Goal: Information Seeking & Learning: Find specific fact

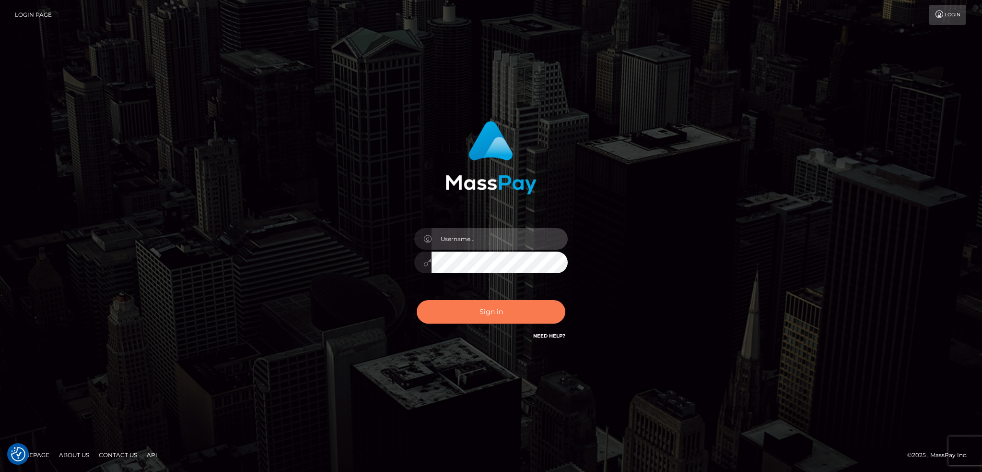
type input "alexstef"
click at [483, 312] on button "Sign in" at bounding box center [491, 312] width 149 height 24
type input "alexstef"
click at [489, 308] on button "Sign in" at bounding box center [491, 312] width 149 height 24
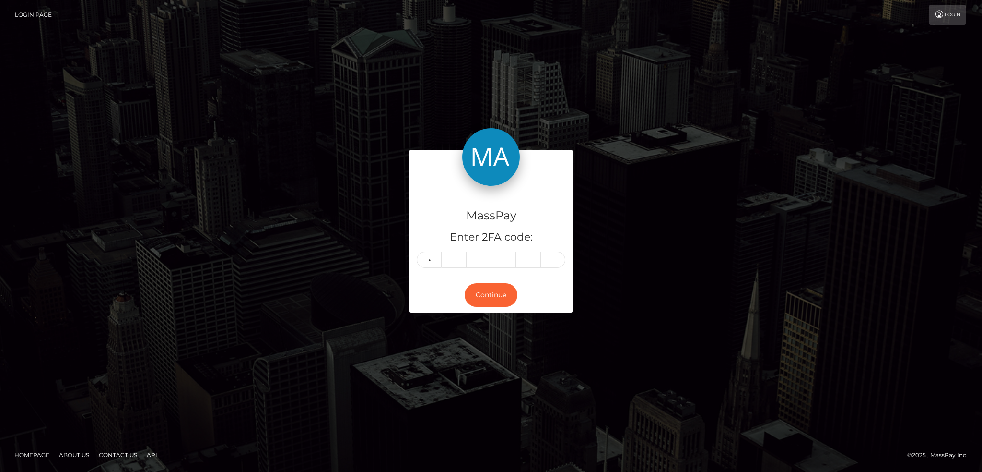
type input "1"
type input "4"
type input "6"
type input "0"
type input "8"
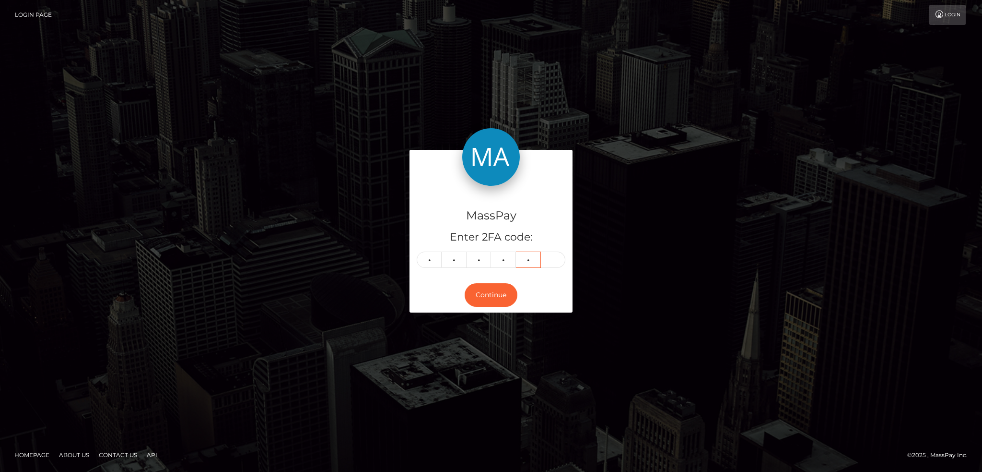
type input "6"
type input "8"
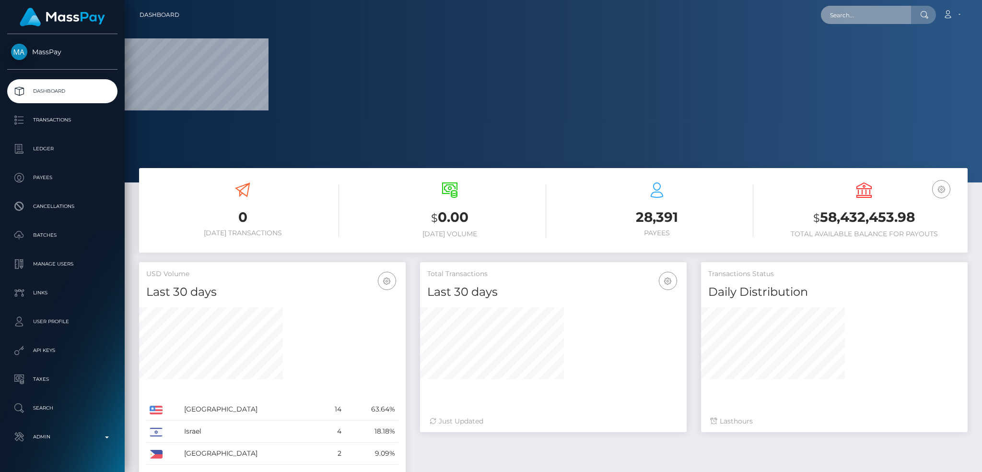
drag, startPoint x: 842, startPoint y: 12, endPoint x: 841, endPoint y: 19, distance: 6.8
click at [842, 12] on input "text" at bounding box center [866, 15] width 90 height 18
paste input "[EMAIL_ADDRESS][DOMAIN_NAME]"
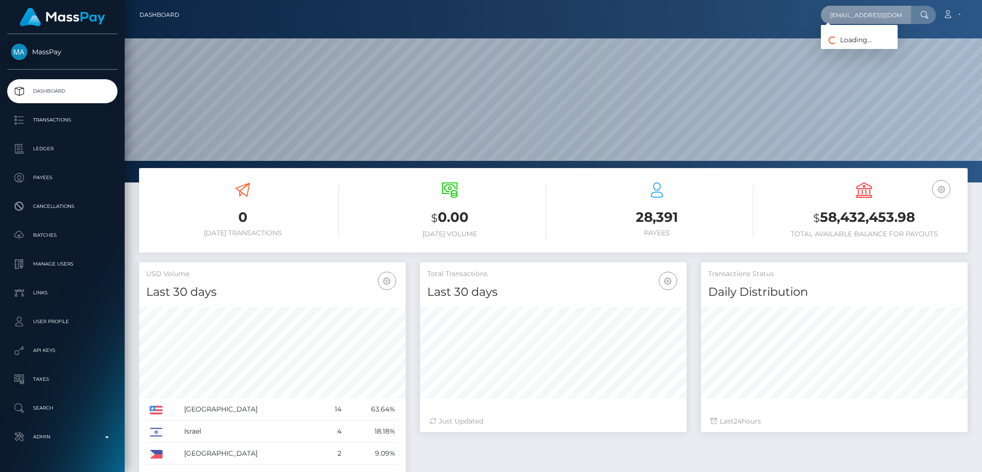
scroll to position [170, 266]
type input "[EMAIL_ADDRESS][DOMAIN_NAME]"
click at [871, 45] on link "[PERSON_NAME]" at bounding box center [859, 50] width 77 height 18
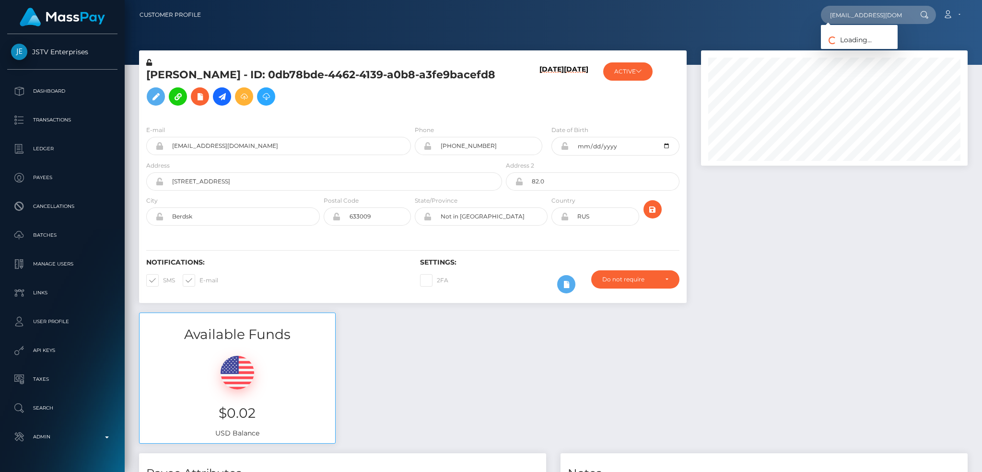
scroll to position [115, 266]
type input "yuji.aoook@gmail.com"
click at [870, 47] on link "[PERSON_NAME]" at bounding box center [859, 50] width 77 height 18
click at [320, 148] on input "yuji.aoook@gmail.com" at bounding box center [288, 146] width 248 height 18
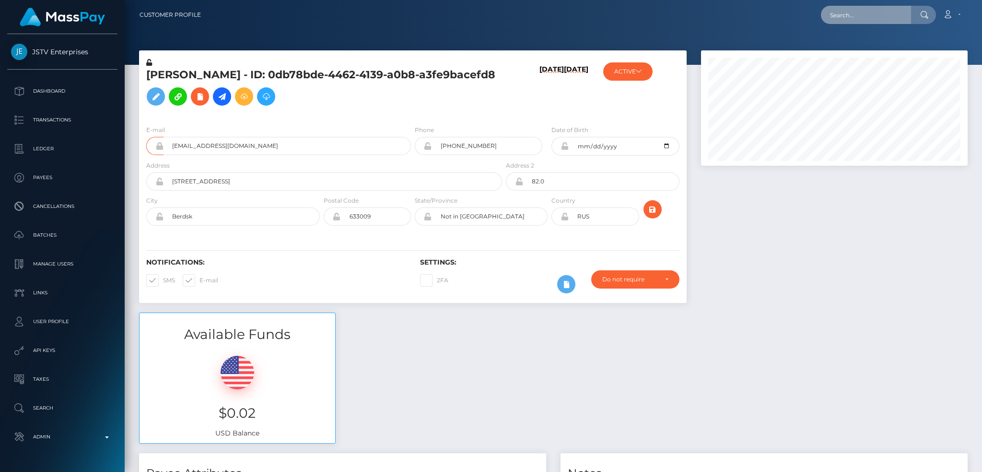
click at [869, 9] on input "text" at bounding box center [866, 15] width 90 height 18
paste input "yuji.aoook@gmail.com"
click at [862, 10] on input "yuji.aoook@gmail.com" at bounding box center [866, 15] width 90 height 18
paste input "nguyenhoa6623"
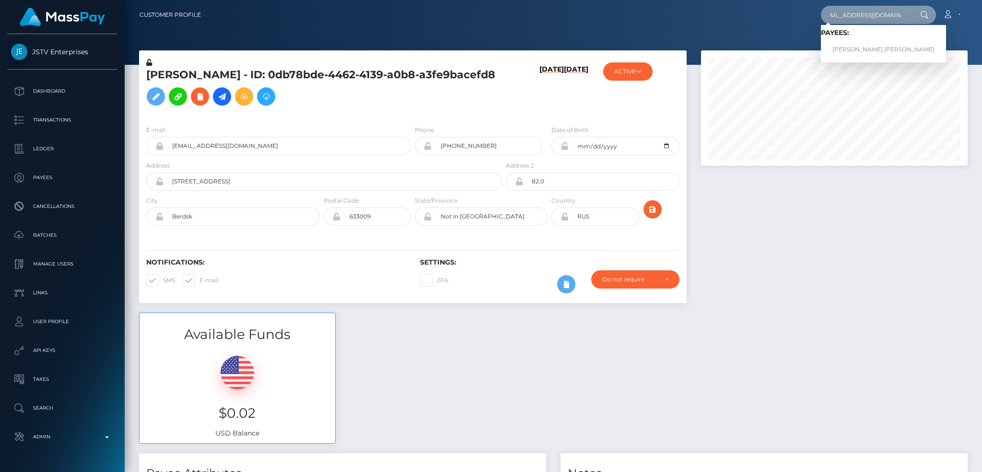
scroll to position [0, 0]
click at [349, 133] on div "E-mail yuji.aoook@gmail.com" at bounding box center [278, 140] width 265 height 30
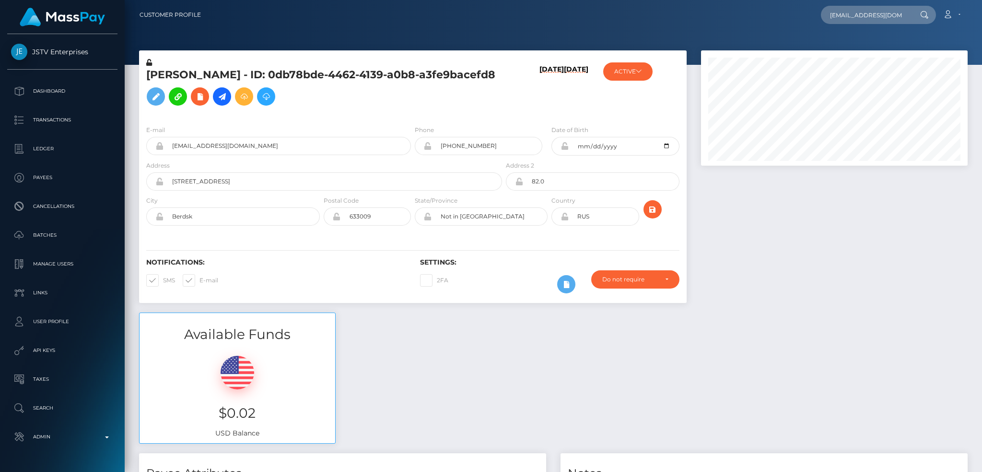
click at [348, 135] on div "E-mail yuji.aoook@gmail.com" at bounding box center [278, 140] width 265 height 30
click at [340, 143] on input "yuji.aoook@gmail.com" at bounding box center [288, 146] width 248 height 18
click at [846, 14] on input "nguyenhoa6623@gmail.com" at bounding box center [866, 15] width 90 height 18
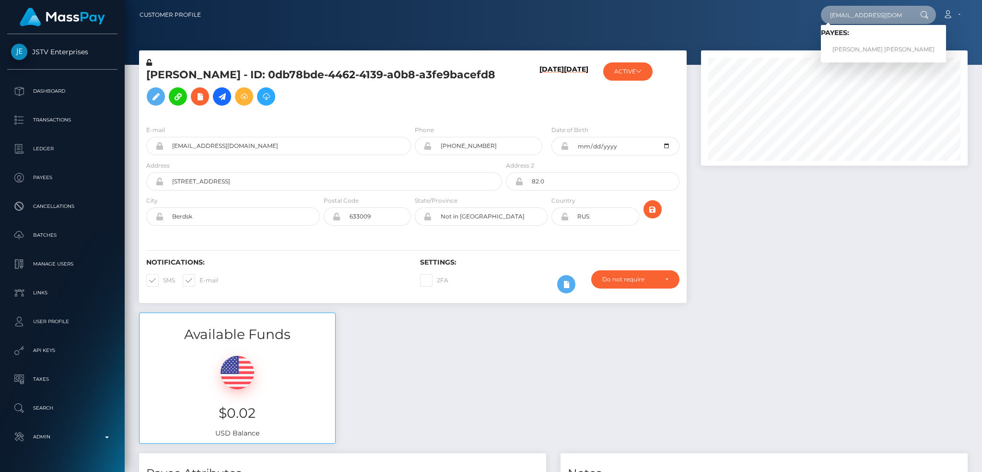
click at [879, 13] on input "nguyenhoa6623@gmail.com" at bounding box center [866, 15] width 90 height 18
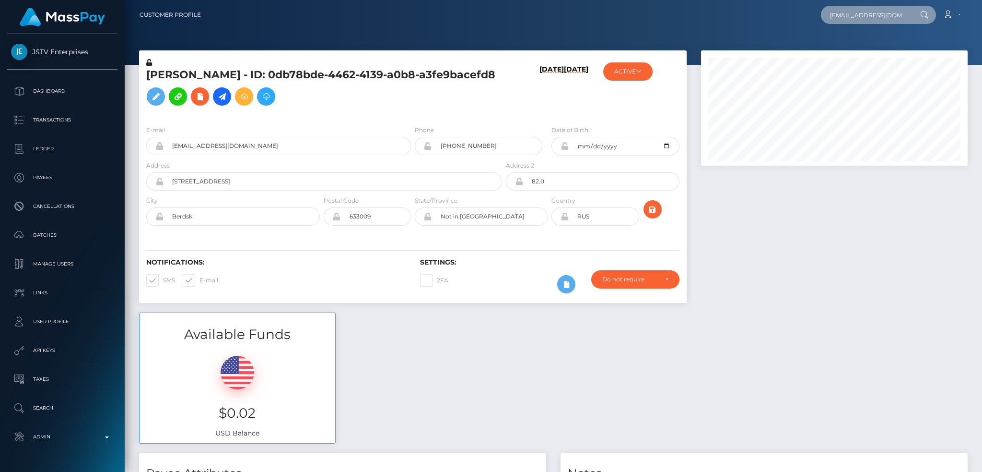
paste input "destinylafazia7"
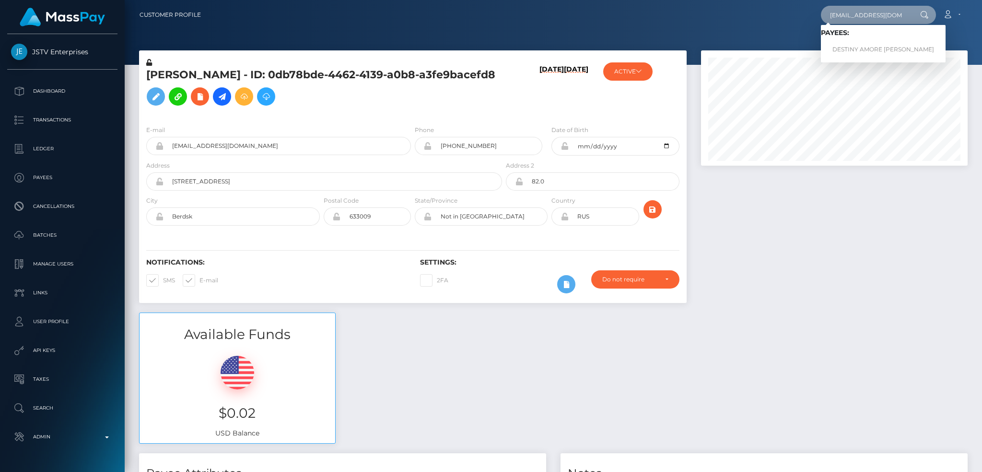
click at [871, 17] on input "destinylafazia7@gmail.com" at bounding box center [866, 15] width 90 height 18
paste input "a26cbfff1cdf458da7b72c3a80f6215a"
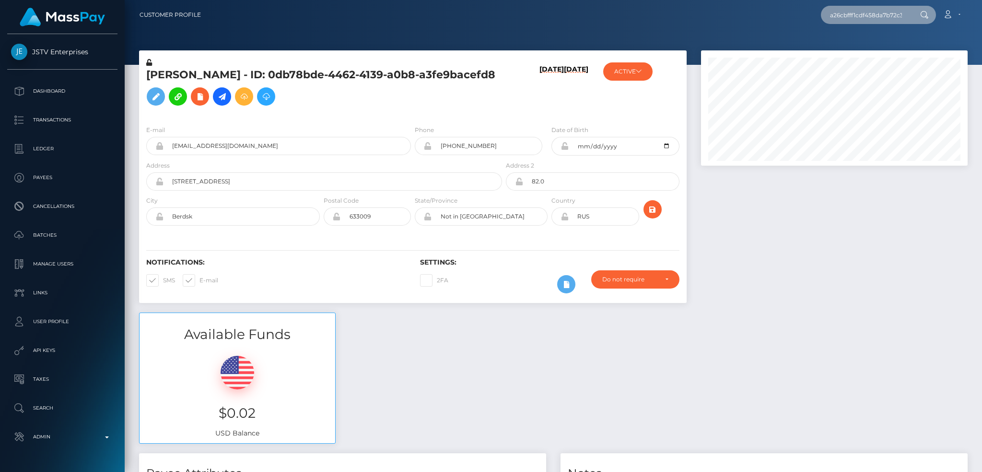
scroll to position [0, 32]
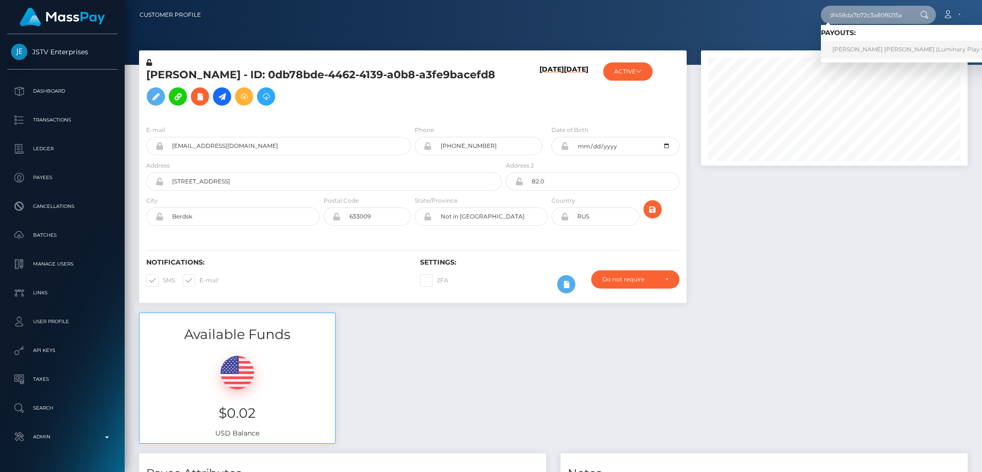
type input "a26cbfff1cdf458da7b72c3a80f6215a"
click at [862, 54] on link "NIKKI MARIE ELLIOTT (Luminary Play Operations Limited - Megabonanza)" at bounding box center [958, 50] width 275 height 18
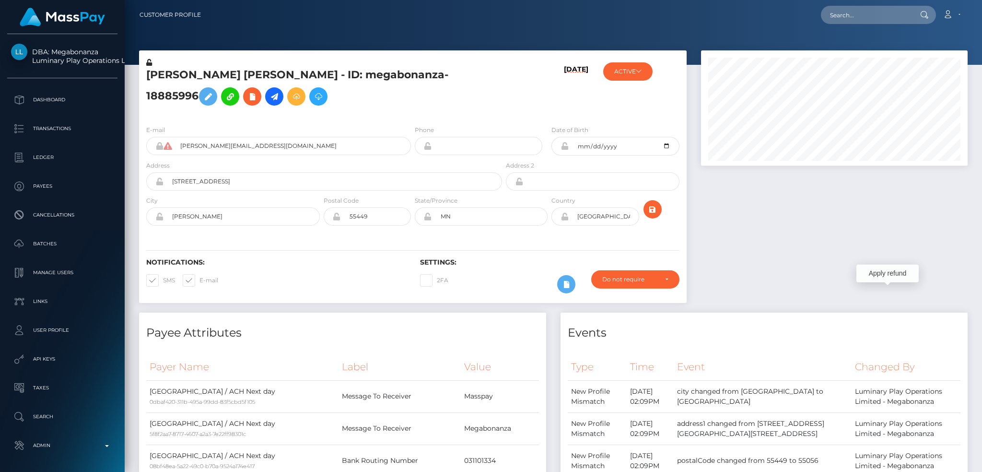
scroll to position [479569, 479417]
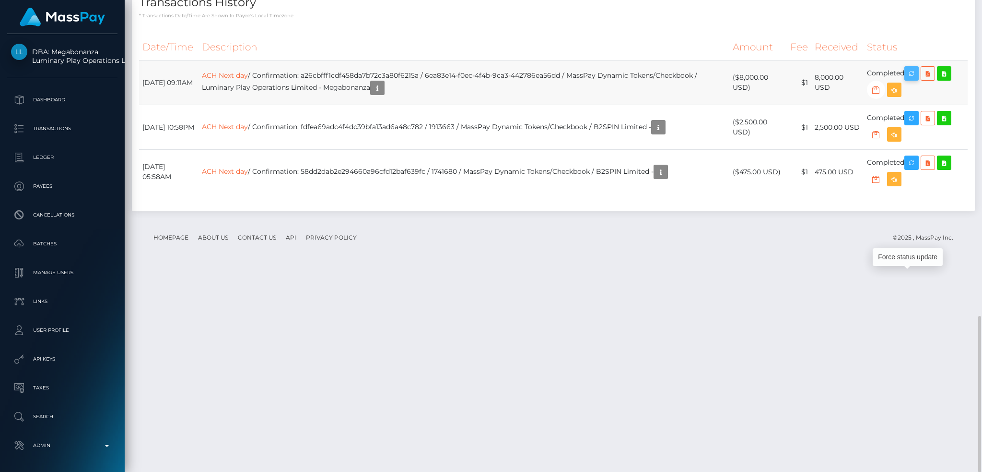
click at [918, 80] on icon "button" at bounding box center [912, 74] width 12 height 12
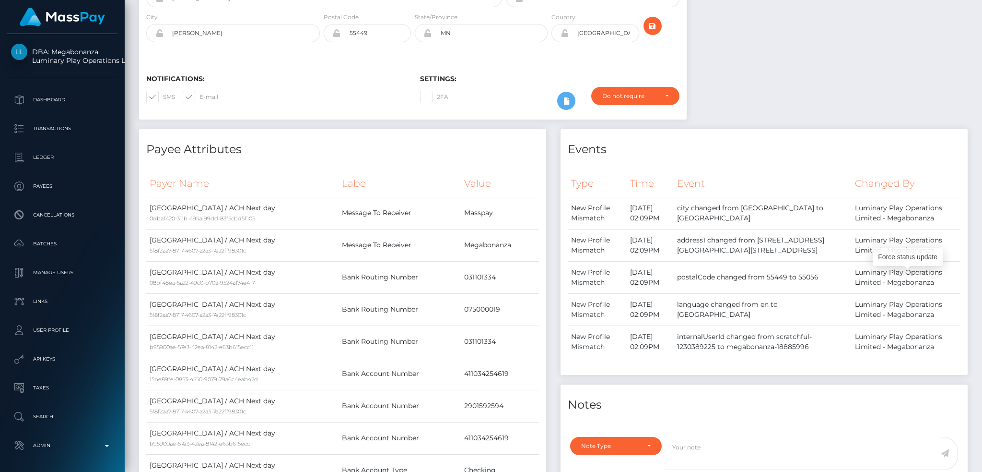
scroll to position [0, 0]
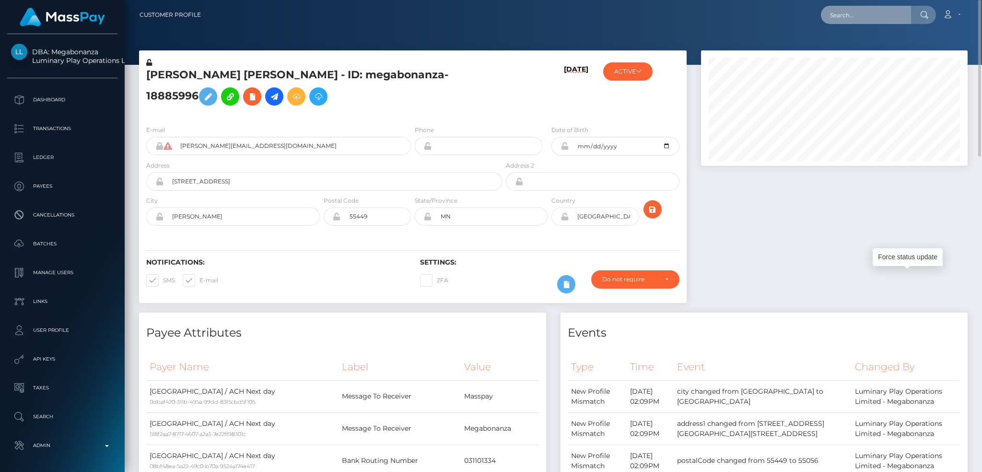
click at [855, 18] on input "text" at bounding box center [866, 15] width 90 height 18
paste input "poact_9gZOBYS3N8I0"
type input "poact_9gZOBYS3N8I0"
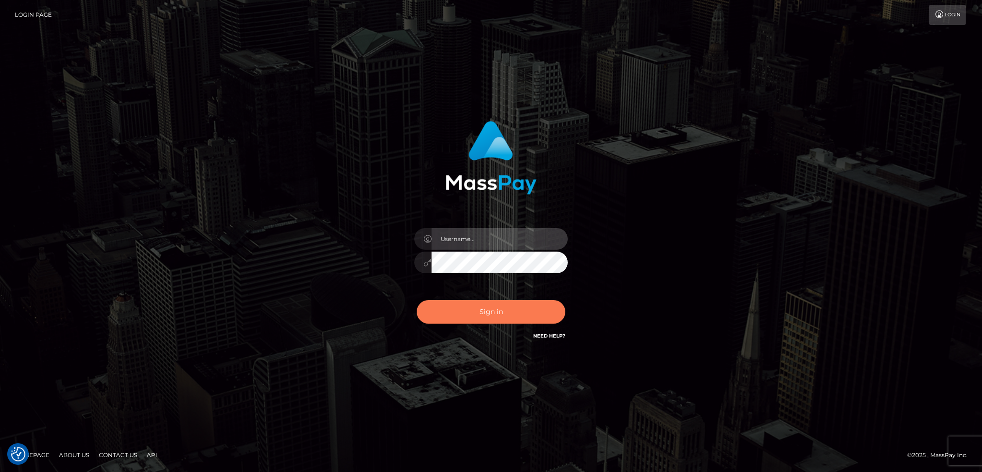
type input "alexstef"
click at [486, 312] on button "Sign in" at bounding box center [491, 312] width 149 height 24
type input "alexstef"
click at [485, 309] on button "Sign in" at bounding box center [491, 312] width 149 height 24
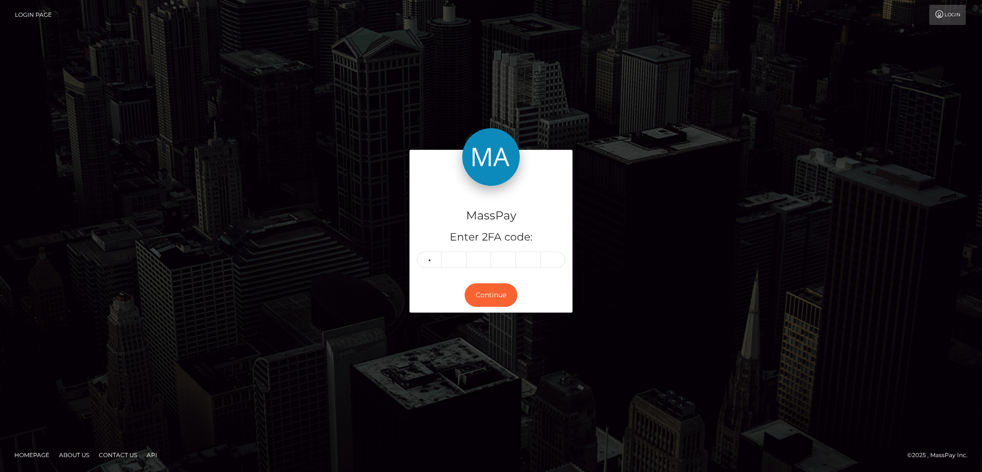
type input "5"
type input "6"
type input "3"
type input "4"
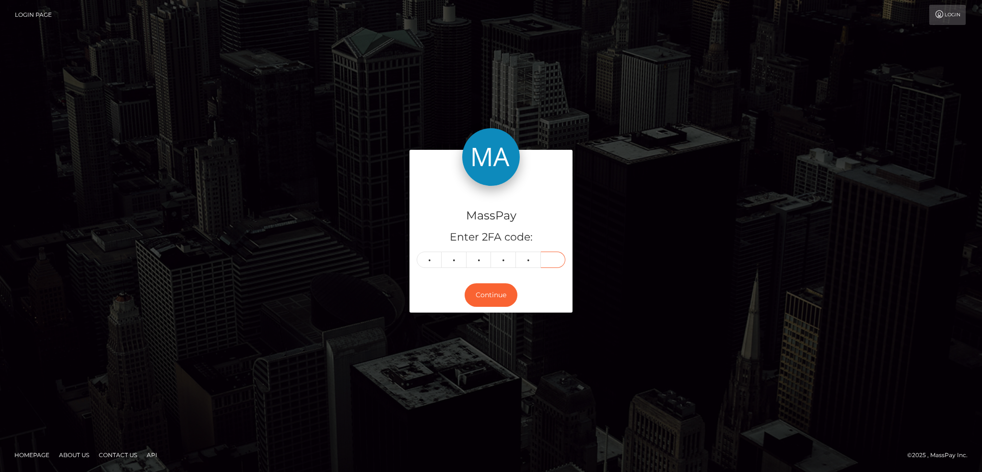
type input "8"
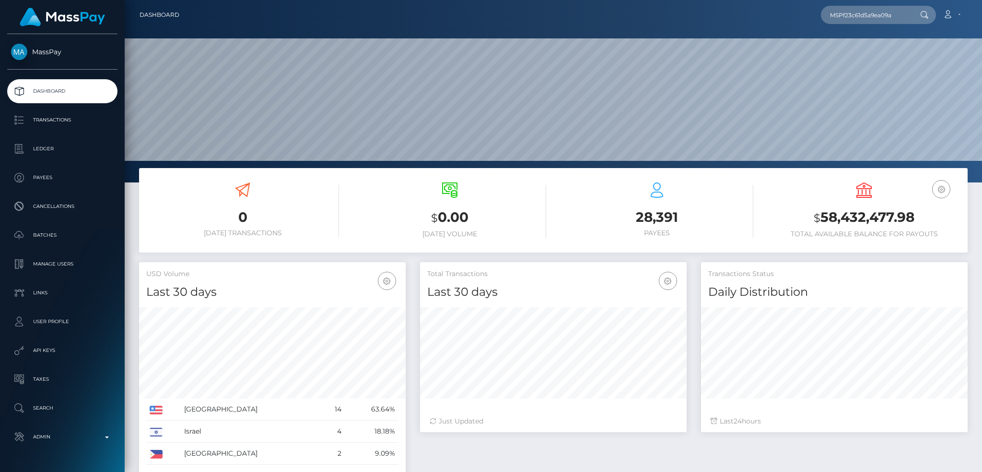
scroll to position [170, 266]
type input "MSPf23c61d5a9ea09a"
click at [892, 45] on link "Jarid BOJA Corcilles (Select Media LLC - )" at bounding box center [887, 50] width 132 height 18
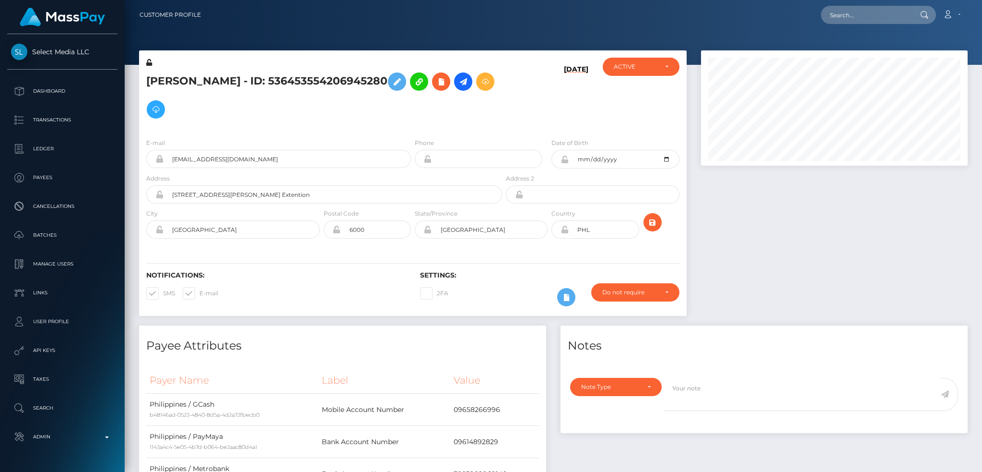
scroll to position [115, 266]
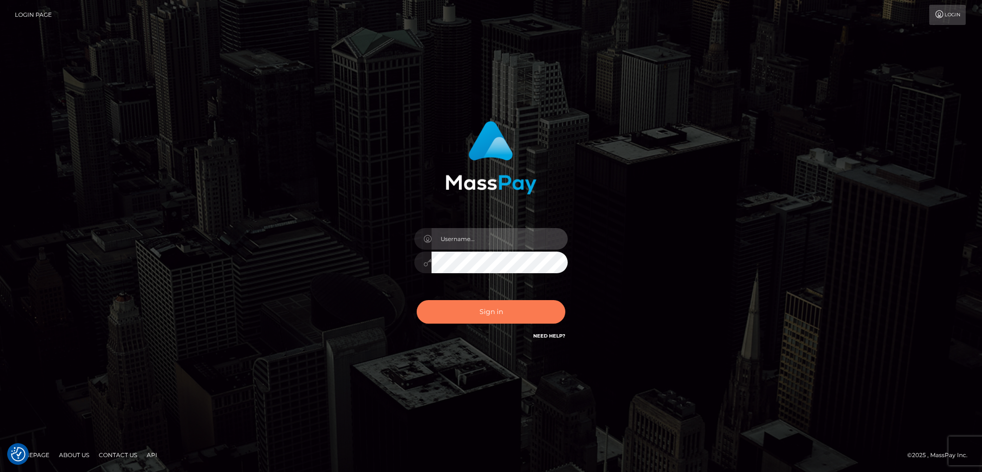
type input "alexstef"
click at [472, 307] on button "Sign in" at bounding box center [491, 312] width 149 height 24
type input "alexstef"
click at [472, 307] on button "Sign in" at bounding box center [491, 312] width 149 height 24
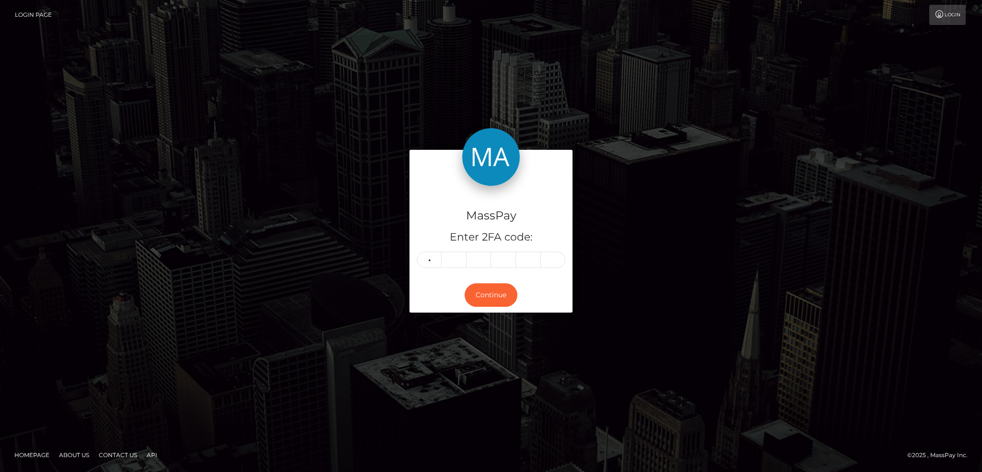
type input "4"
type input "1"
type input "2"
type input "6"
type input "3"
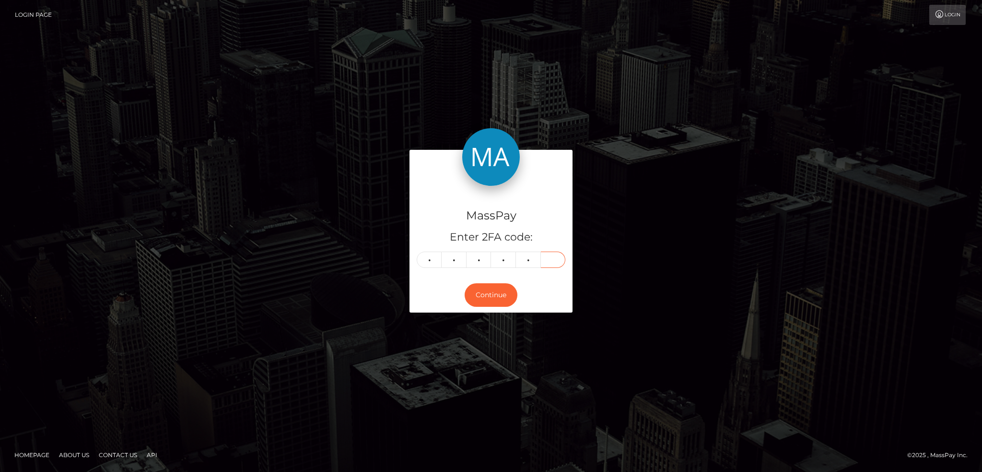
type input "1"
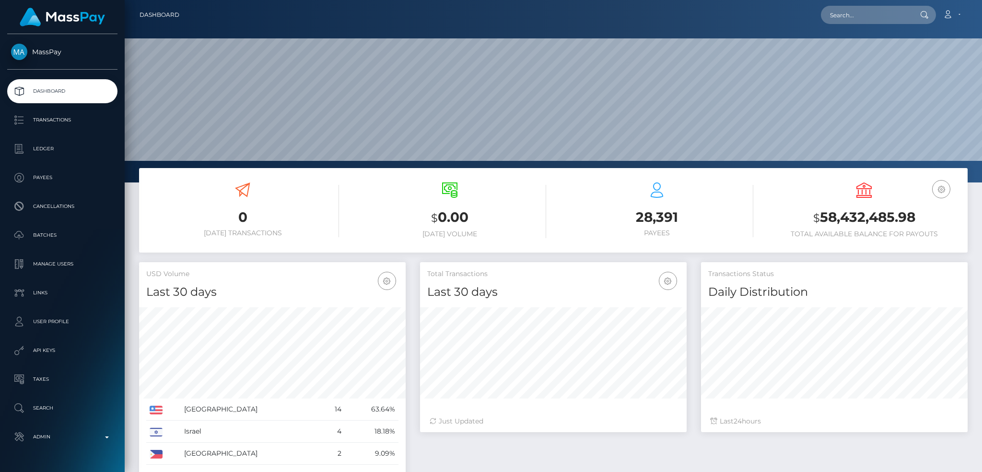
scroll to position [170, 266]
click at [872, 3] on nav "Dashboard Loading... Loading... Account Edit Profile" at bounding box center [554, 15] width 858 height 30
click at [868, 17] on input "text" at bounding box center [866, 15] width 90 height 18
paste input "307da4c7-1a0a-40f3-87e9-54516c268fa7"
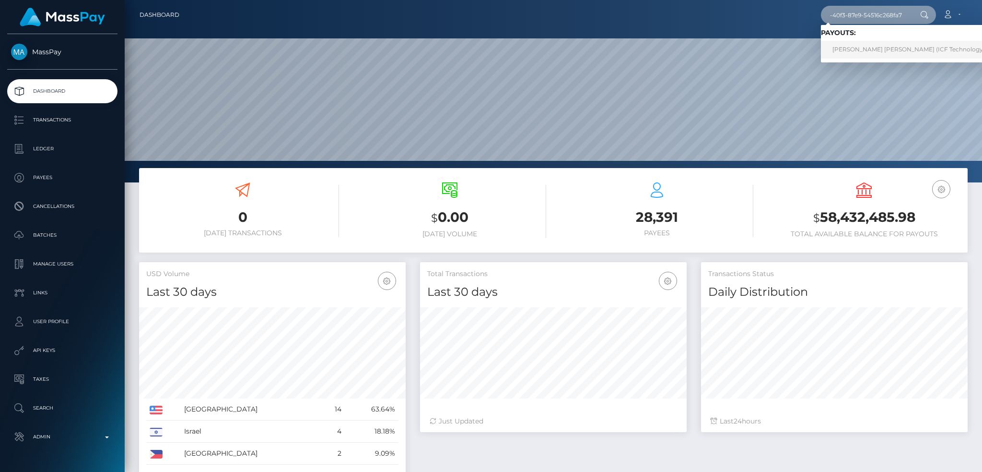
type input "307da4c7-1a0a-40f3-87e9-54516c268fa7"
click at [898, 52] on link "QUANG THI NINH (ICF Technology, Inc. - )" at bounding box center [918, 50] width 194 height 18
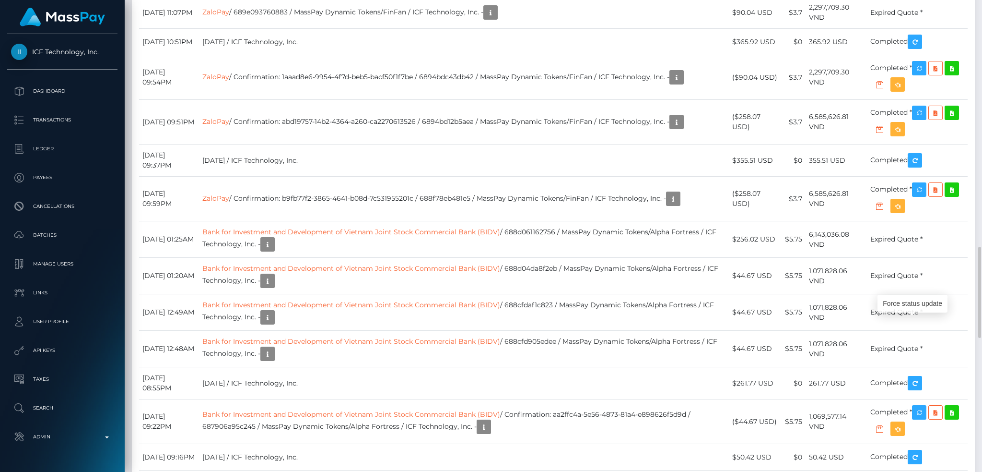
scroll to position [115, 266]
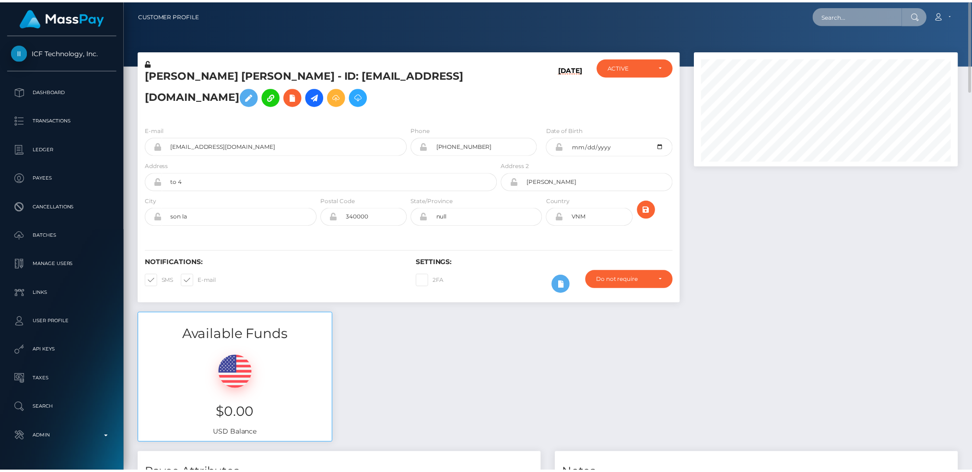
scroll to position [479569, 479420]
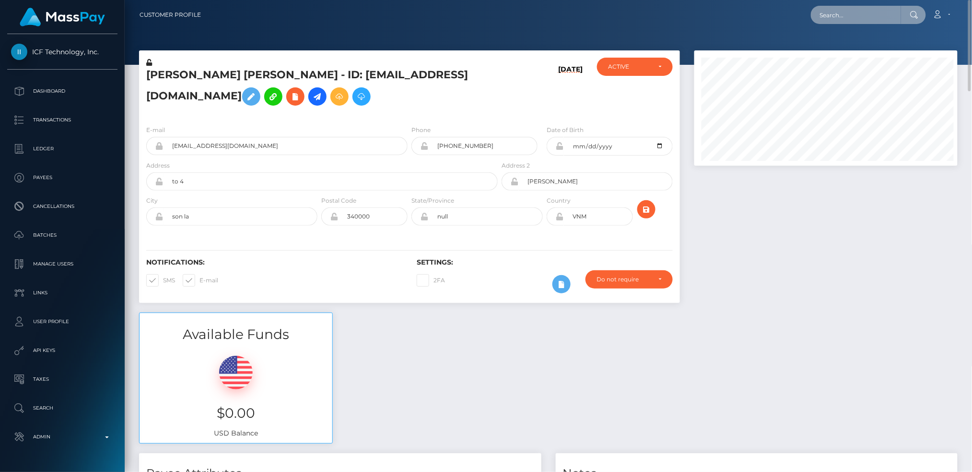
drag, startPoint x: 856, startPoint y: 19, endPoint x: 849, endPoint y: 20, distance: 7.3
click at [856, 19] on input "text" at bounding box center [856, 15] width 90 height 18
paste input "68a93cf604e2617b6f0dc9fc"
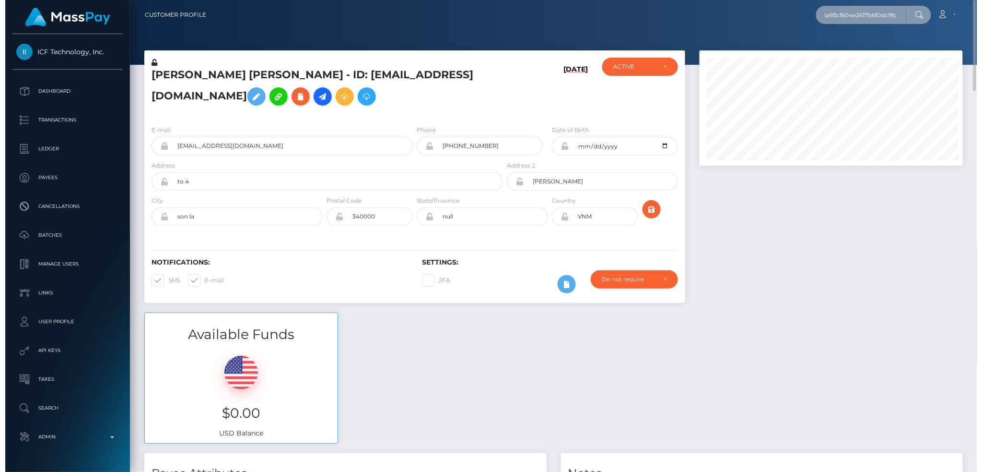
scroll to position [115, 266]
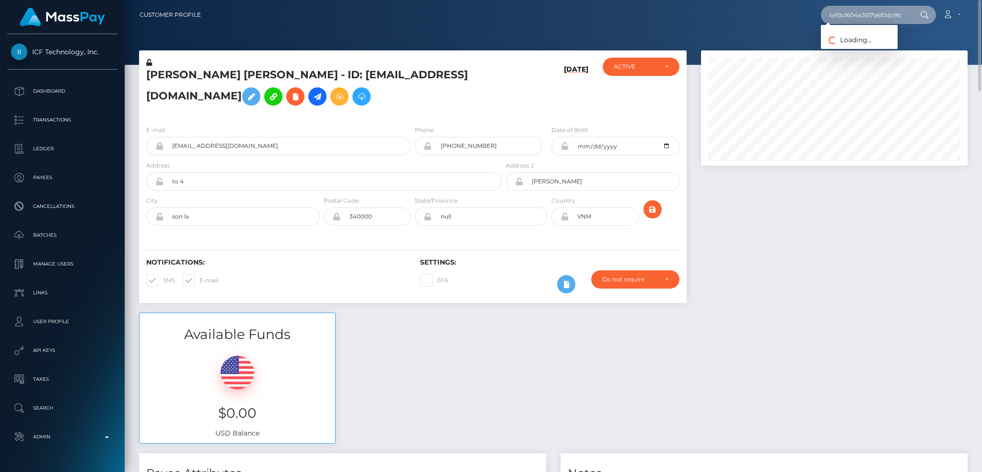
type input "68a93cf604e2617b6f0dc9fc"
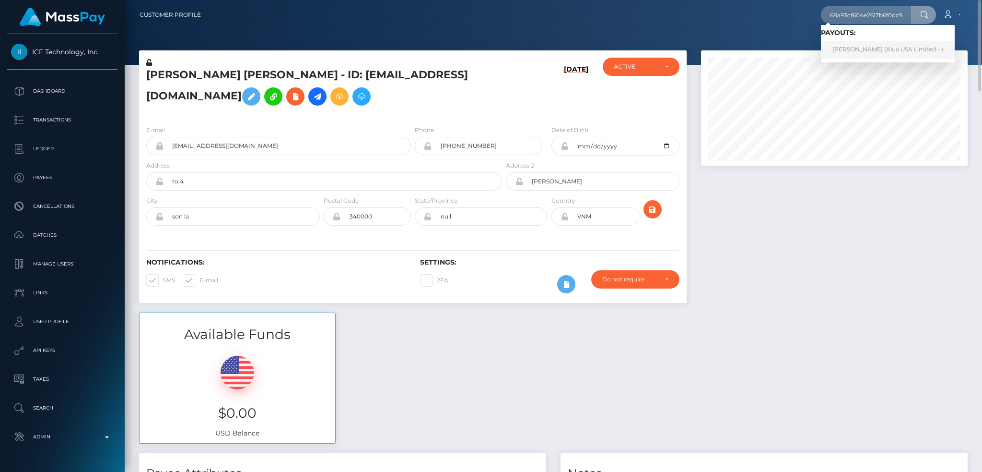
click at [855, 49] on link "Như Vũ (Alua USA Limited - )" at bounding box center [888, 50] width 134 height 18
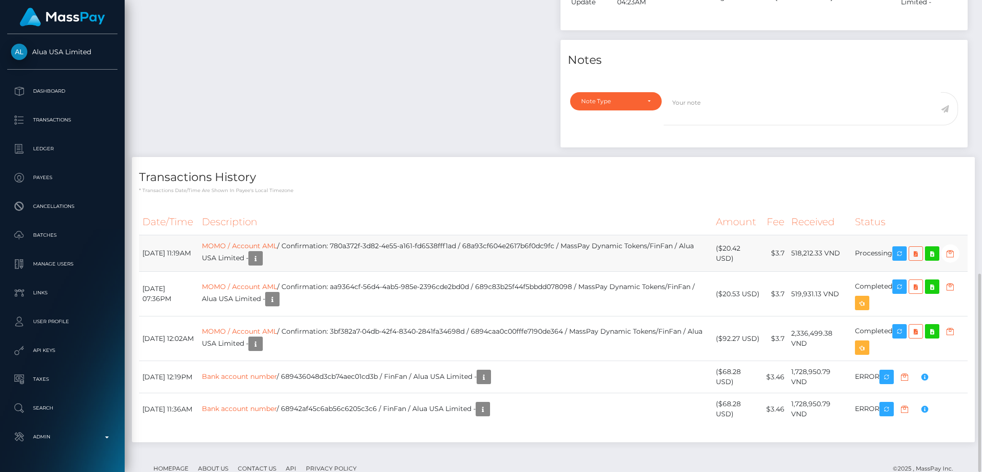
scroll to position [115, 266]
drag, startPoint x: 480, startPoint y: 216, endPoint x: 355, endPoint y: 217, distance: 125.2
click at [355, 235] on td "MOMO / Account AML / Confirmation: 780a372f-3d82-4e55-a161-fd6538fff1ad / 68a93…" at bounding box center [456, 253] width 514 height 36
copy td "780a372f-3d82-4e55-a161-fd6538fff1ad"
click at [518, 235] on td "MOMO / Account AML / Confirmation: 780a372f-3d82-4e55-a161-fd6538fff1ad / 68a93…" at bounding box center [456, 253] width 514 height 36
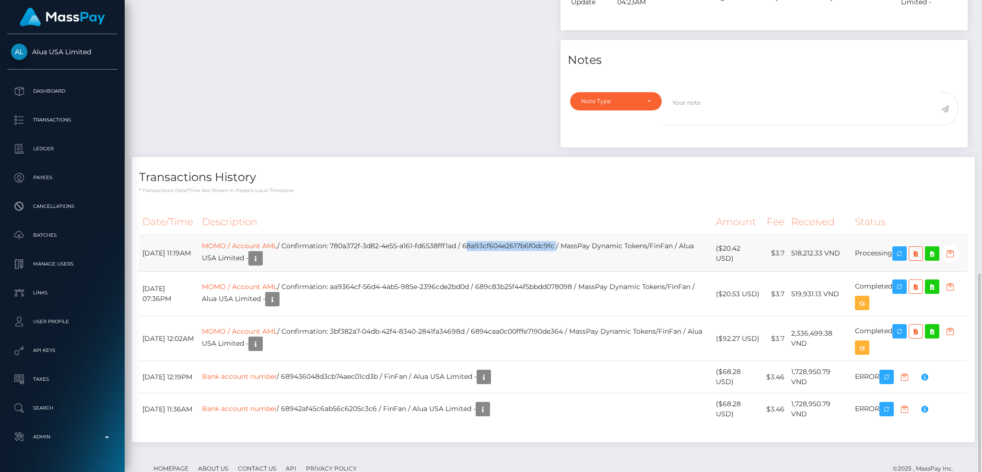
click at [518, 235] on td "MOMO / Account AML / Confirmation: 780a372f-3d82-4e55-a161-fd6538fff1ad / 68a93…" at bounding box center [456, 253] width 514 height 36
copy td "68a93cf604e2617b6f0dc9fc"
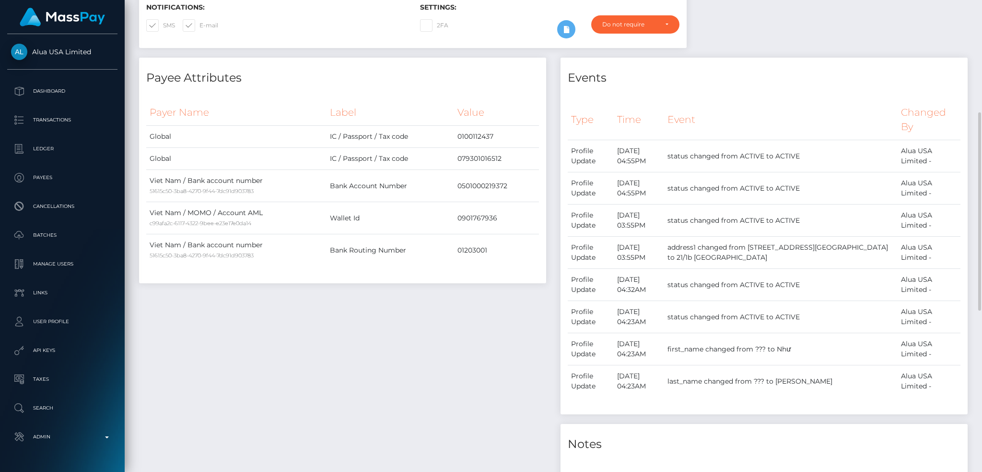
scroll to position [0, 0]
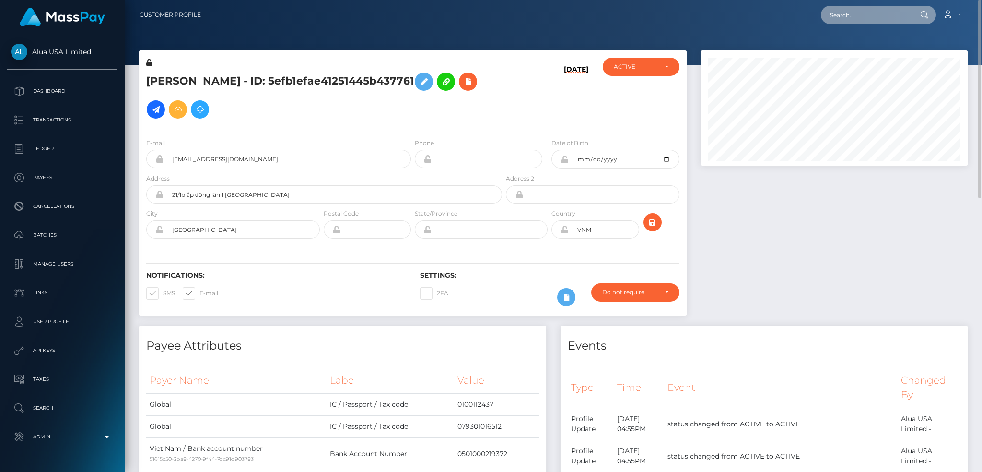
click at [895, 13] on input "text" at bounding box center [866, 15] width 90 height 18
paste input "68b2947432193d6948011f22"
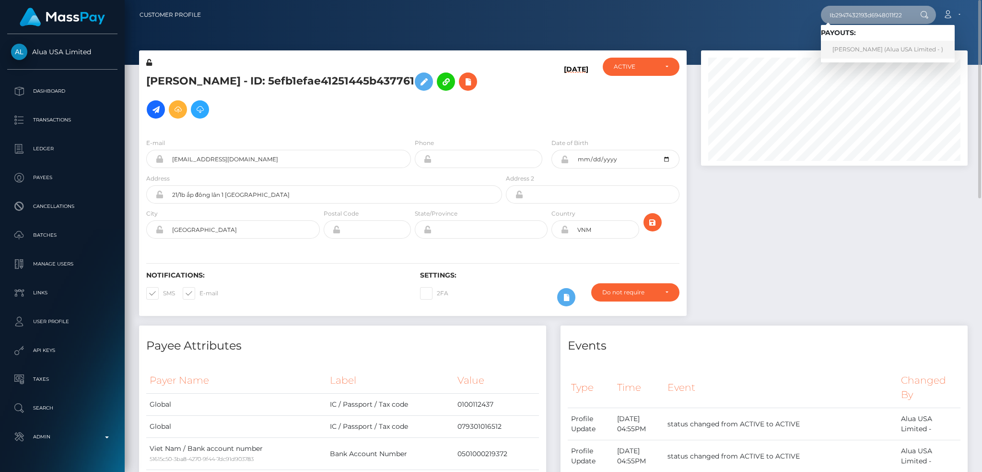
type input "68b2947432193d6948011f22"
click at [868, 43] on link "NGUYỄN MINH BẢO VI Nguyen Minh Bao (Alua USA Limited - )" at bounding box center [888, 50] width 134 height 18
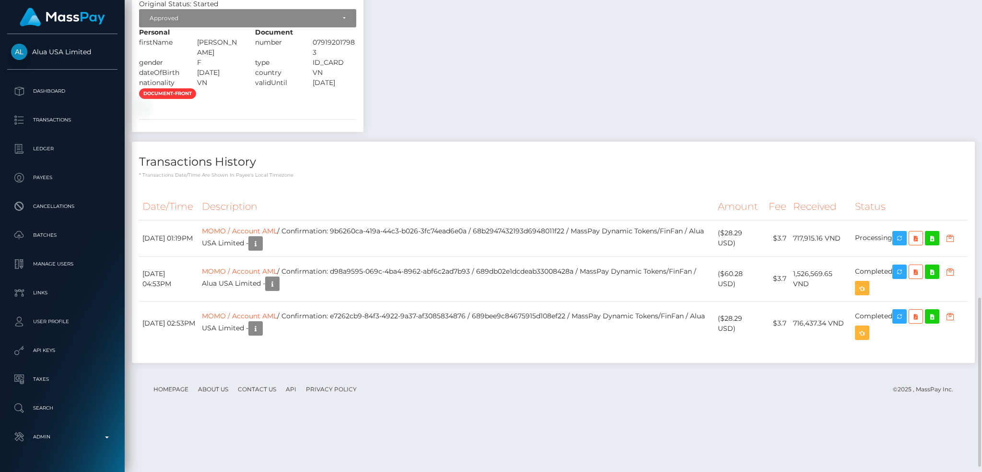
scroll to position [847, 0]
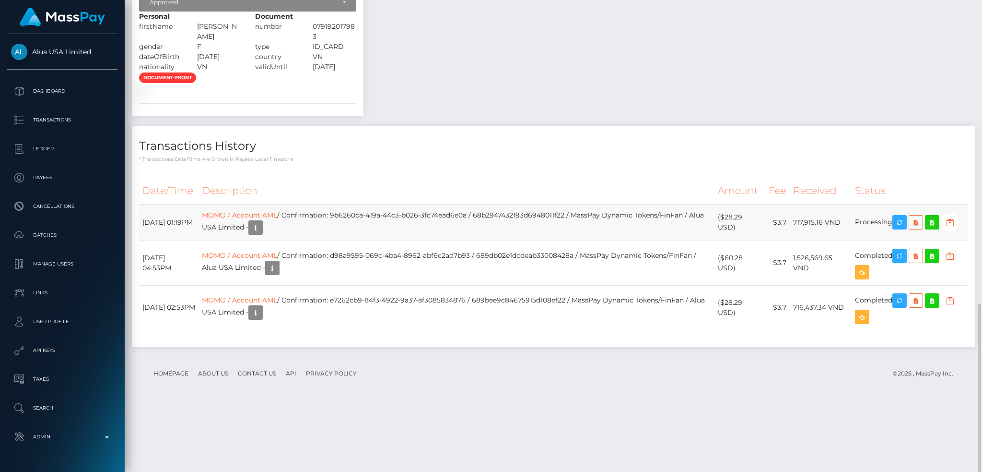
click at [460, 240] on td "MOMO / Account AML / Confirmation: 9b6260ca-419a-44c3-b026-3fc74ead6e0a / 68b29…" at bounding box center [457, 222] width 516 height 36
click at [486, 240] on td "MOMO / Account AML / Confirmation: 9b6260ca-419a-44c3-b026-3fc74ead6e0a / 68b29…" at bounding box center [457, 222] width 516 height 36
drag, startPoint x: 492, startPoint y: 282, endPoint x: 354, endPoint y: 283, distance: 137.7
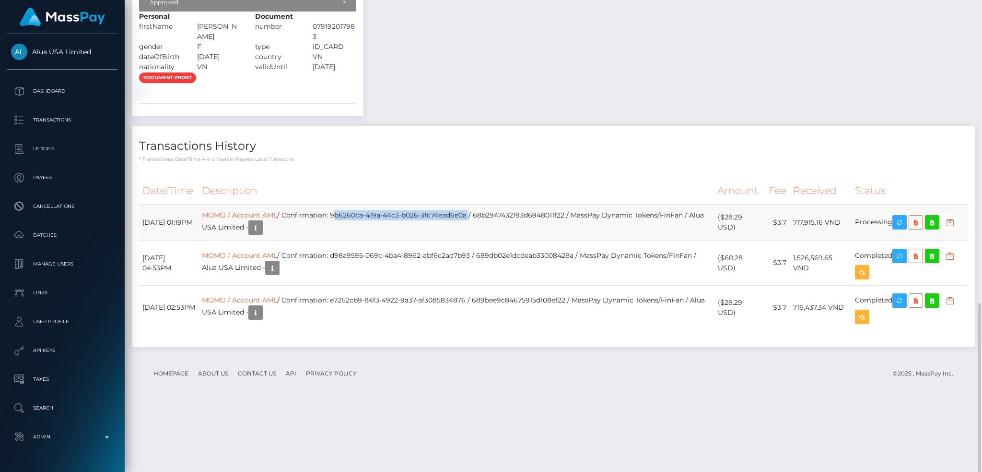
click at [354, 240] on td "MOMO / Account AML / Confirmation: 9b6260ca-419a-44c3-b026-3fc74ead6e0a / 68b29…" at bounding box center [457, 222] width 516 height 36
copy td "9b6260ca-419a-44c3-b026-3fc74ead6e0a"
click at [557, 240] on td "MOMO / Account AML / Confirmation: 9b6260ca-419a-44c3-b026-3fc74ead6e0a / 68b29…" at bounding box center [457, 222] width 516 height 36
click at [561, 240] on td "MOMO / Account AML / Confirmation: 9b6260ca-419a-44c3-b026-3fc74ead6e0a / 68b29…" at bounding box center [457, 222] width 516 height 36
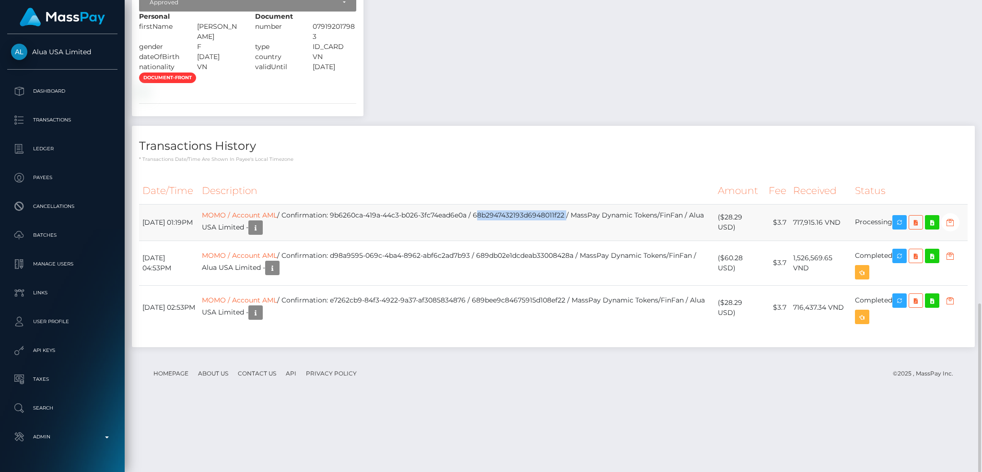
copy td "68b2947432193d6948011f22"
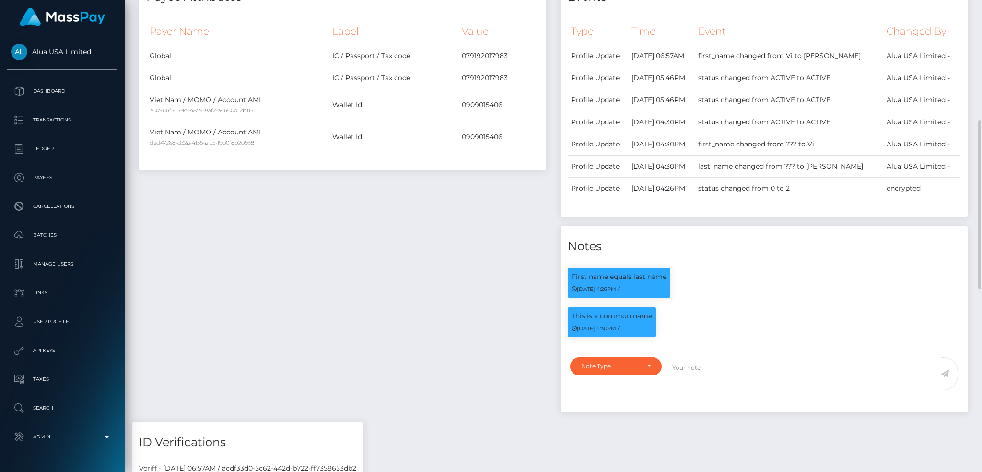
scroll to position [0, 0]
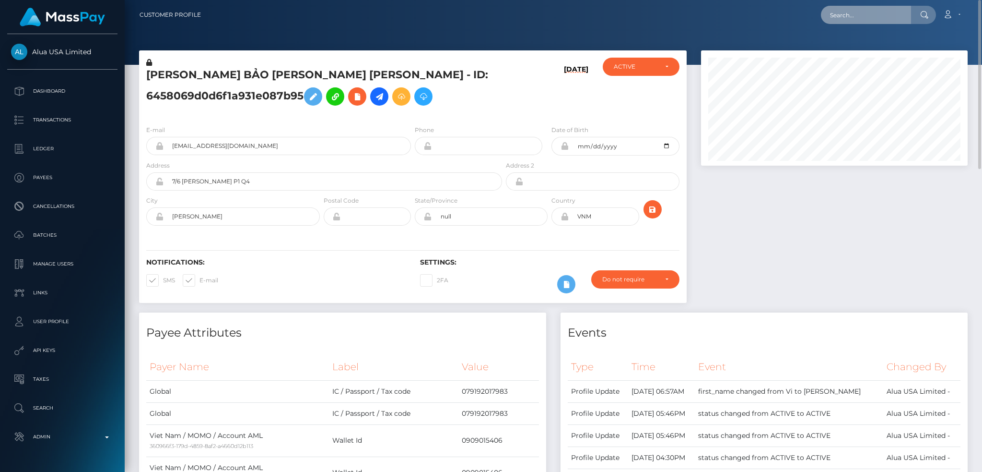
click at [899, 8] on input "text" at bounding box center [866, 15] width 90 height 18
paste input "[EMAIL_ADDRESS][DOMAIN_NAME]"
type input "[EMAIL_ADDRESS][DOMAIN_NAME]"
click at [866, 46] on link "MARIIA Dmitrievna ZAKHAROVA" at bounding box center [859, 50] width 77 height 18
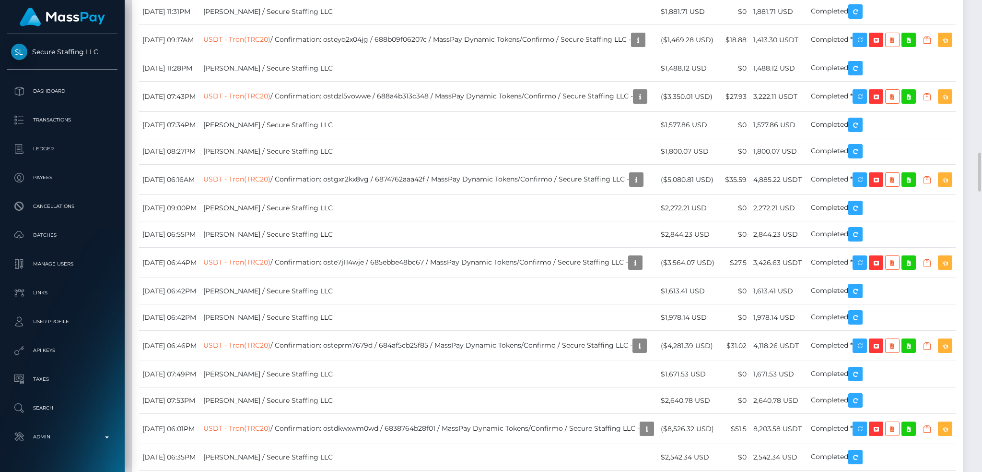
scroll to position [115, 266]
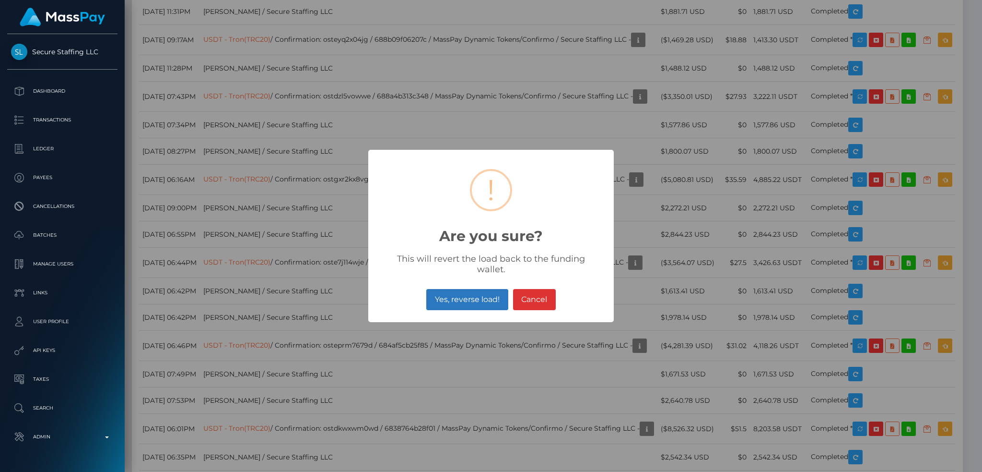
click at [479, 295] on button "Yes, reverse load!" at bounding box center [467, 299] width 82 height 21
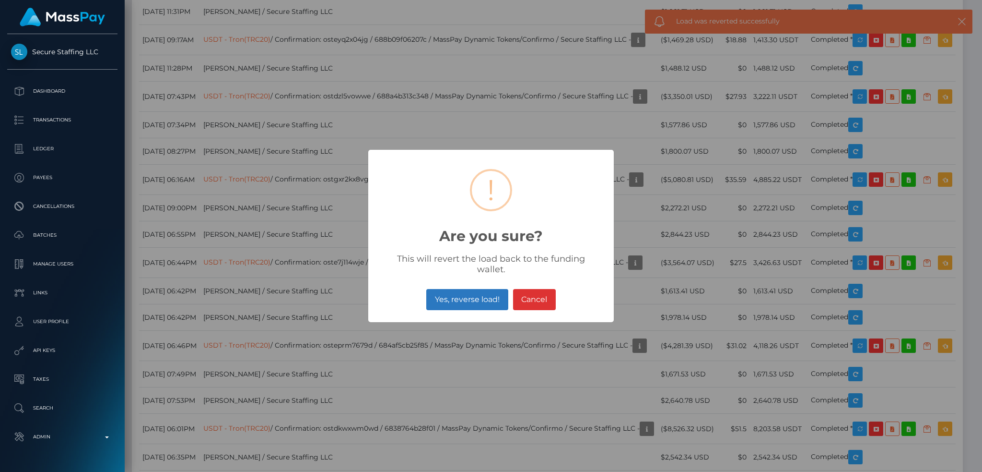
click at [484, 289] on button "Yes, reverse load!" at bounding box center [467, 299] width 82 height 21
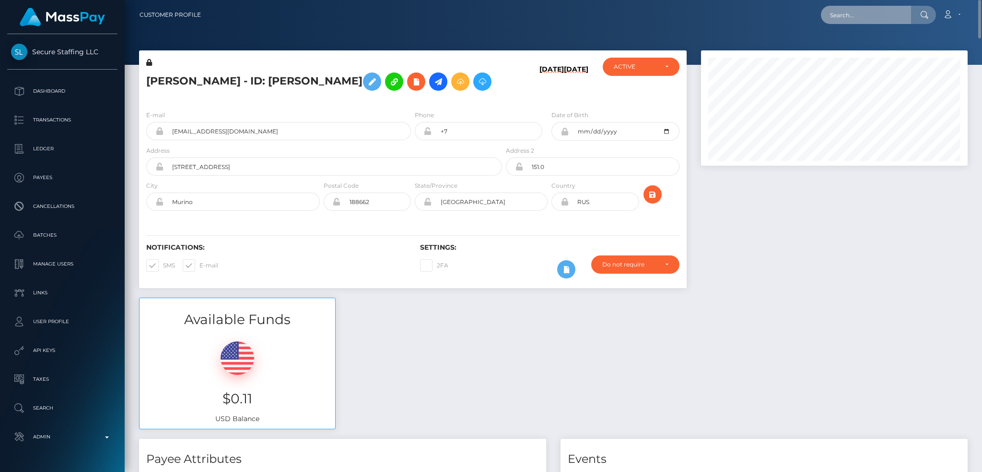
click at [834, 15] on input "text" at bounding box center [866, 15] width 90 height 18
paste input "[EMAIL_ADDRESS][DOMAIN_NAME]"
type input "[EMAIL_ADDRESS][DOMAIN_NAME]"
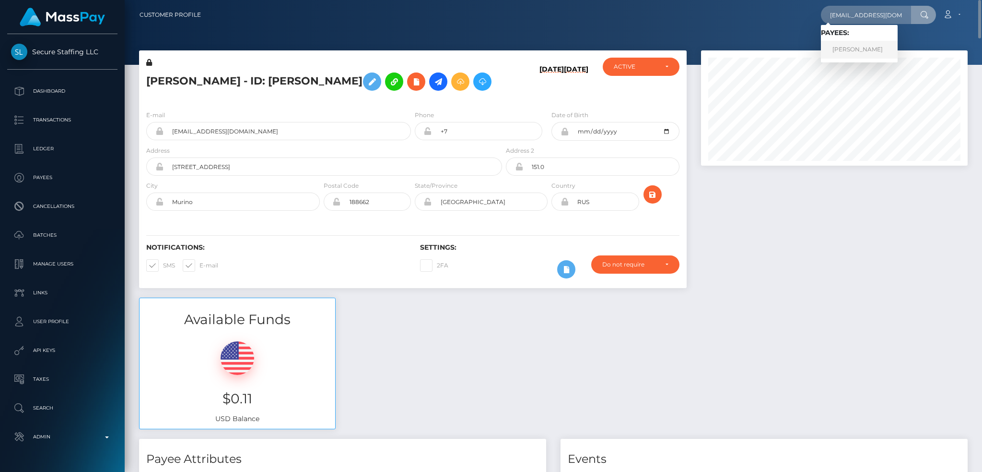
click at [832, 48] on link "NATALIE REY" at bounding box center [859, 50] width 77 height 18
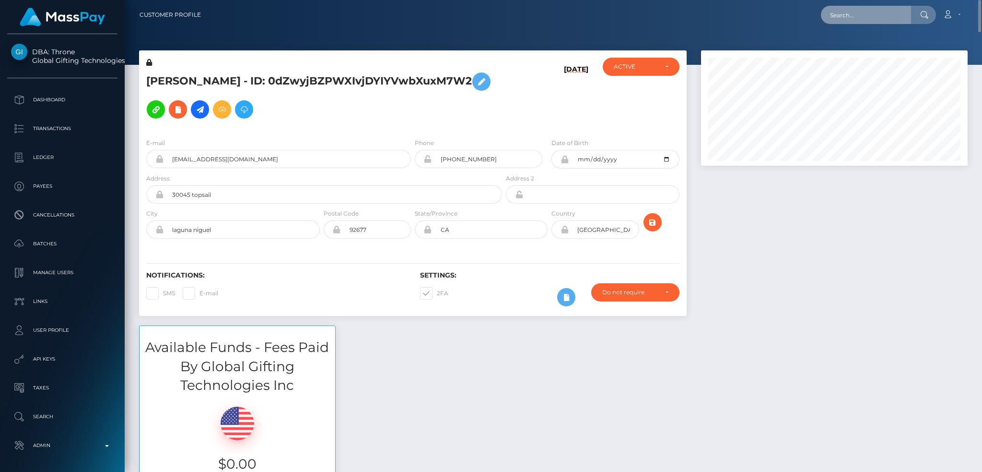
click at [858, 12] on input "text" at bounding box center [866, 15] width 90 height 18
paste input "[EMAIL_ADDRESS][DOMAIN_NAME]"
type input "[EMAIL_ADDRESS][DOMAIN_NAME]"
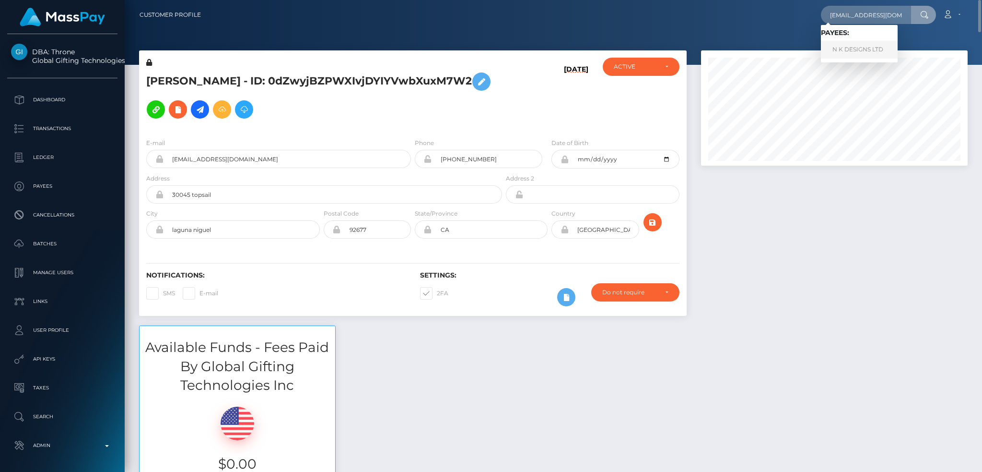
click at [877, 44] on link "N K DESIGNS LTD" at bounding box center [859, 50] width 77 height 18
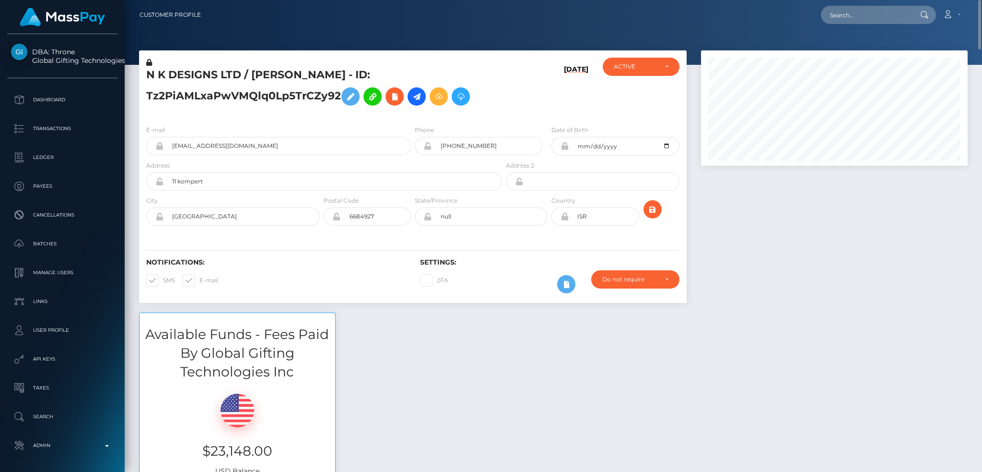
scroll to position [115, 266]
click at [833, 14] on input "text" at bounding box center [866, 15] width 90 height 18
paste input "poact_XPz0xzIoI1Pb"
type input "poact_XPz0xzIoI1Pb"
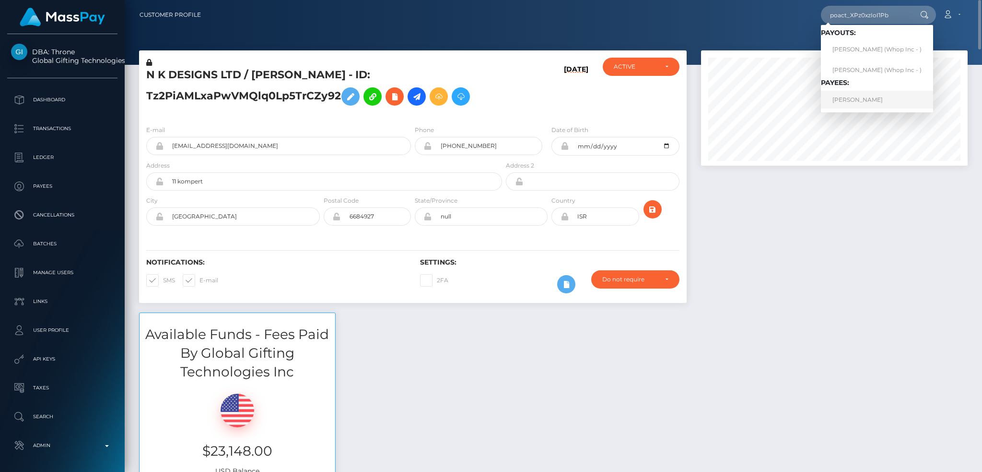
drag, startPoint x: 856, startPoint y: 101, endPoint x: 591, endPoint y: 71, distance: 266.0
click at [855, 100] on link "[PERSON_NAME]" at bounding box center [877, 100] width 112 height 18
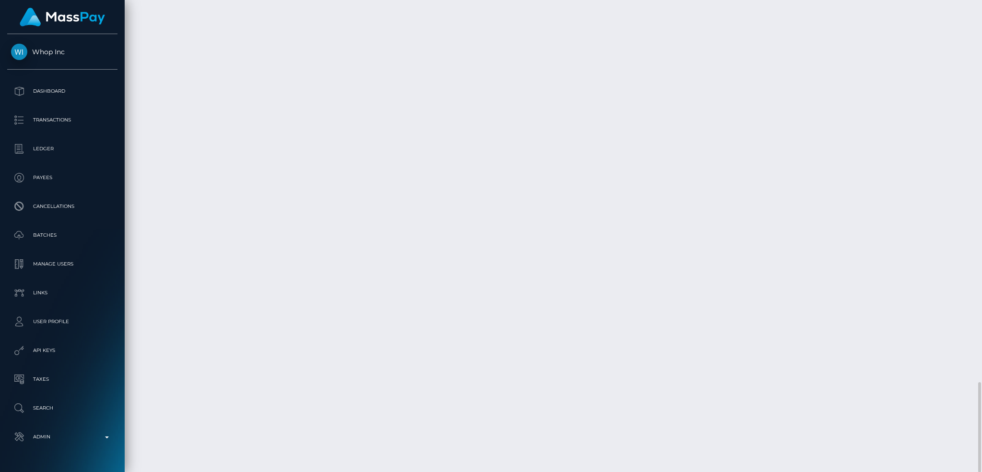
scroll to position [115, 266]
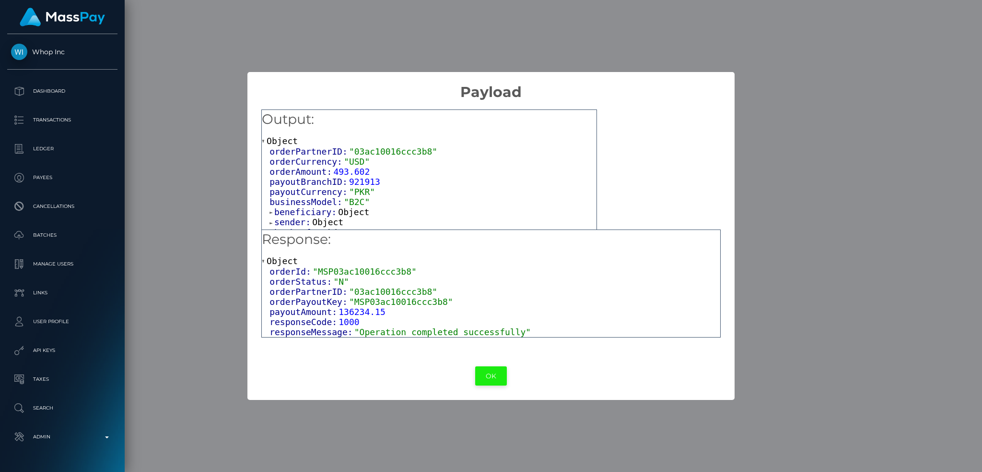
click at [496, 371] on button "OK" at bounding box center [491, 376] width 32 height 20
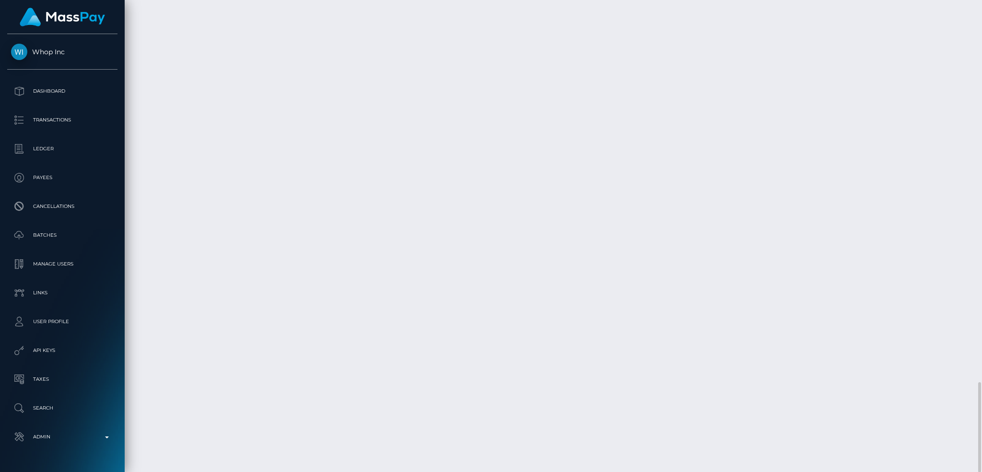
copy td "MSP03ac10016ccc3b8"
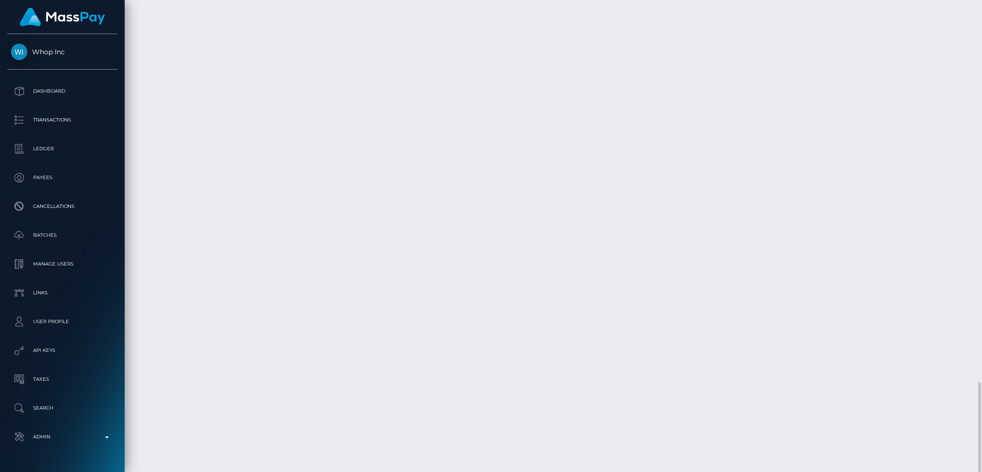
copy td "MSP8ed65c99f5ae777"
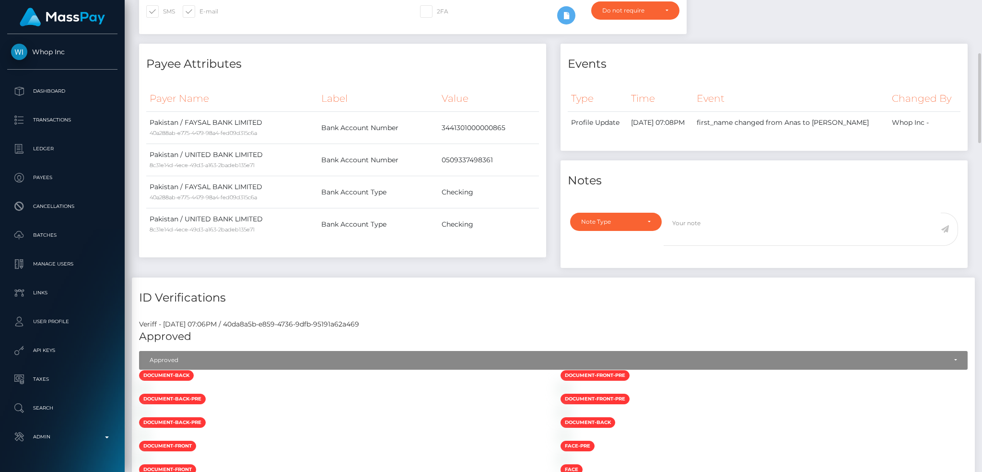
scroll to position [0, 0]
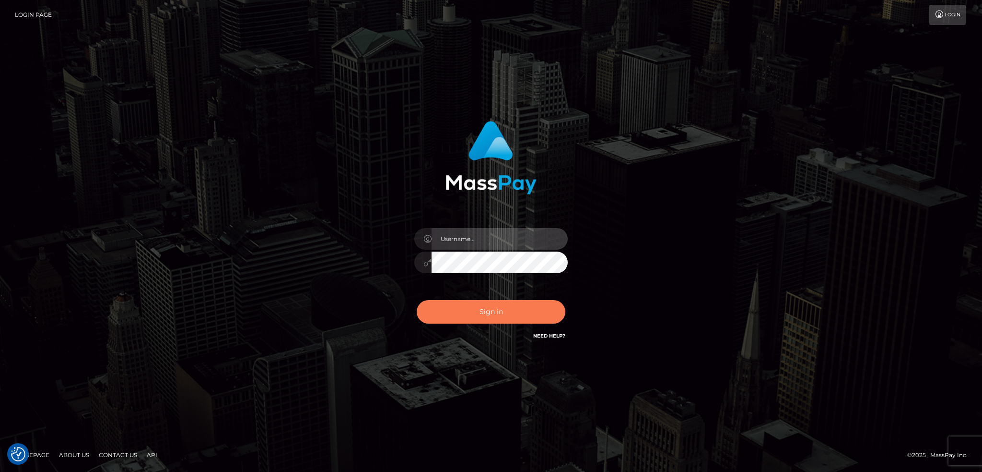
type input "alexstef"
click at [508, 306] on button "Sign in" at bounding box center [491, 312] width 149 height 24
type input "alexstef"
click at [475, 307] on button "Sign in" at bounding box center [491, 312] width 149 height 24
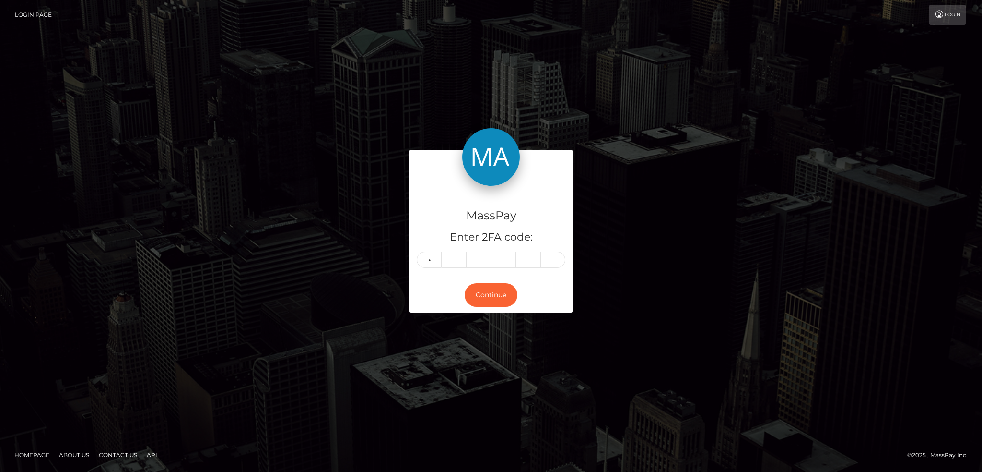
type input "0"
type input "7"
type input "4"
type input "2"
type input "7"
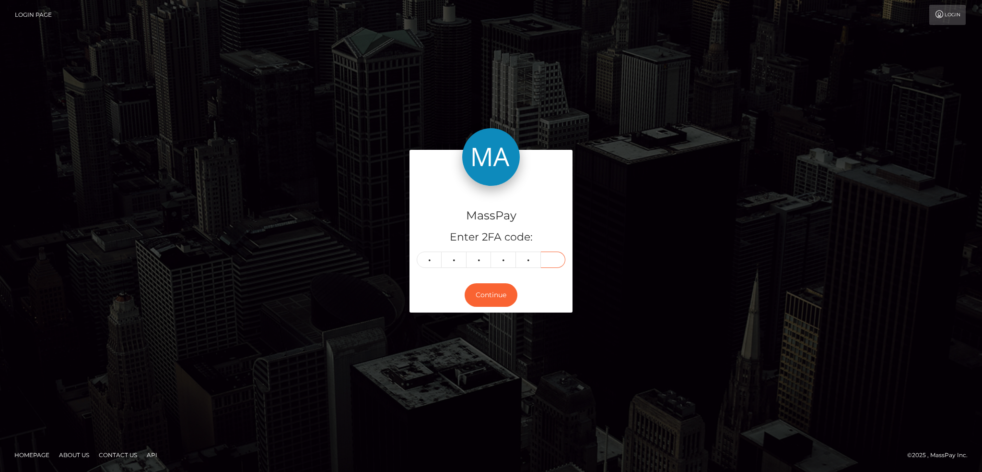
type input "7"
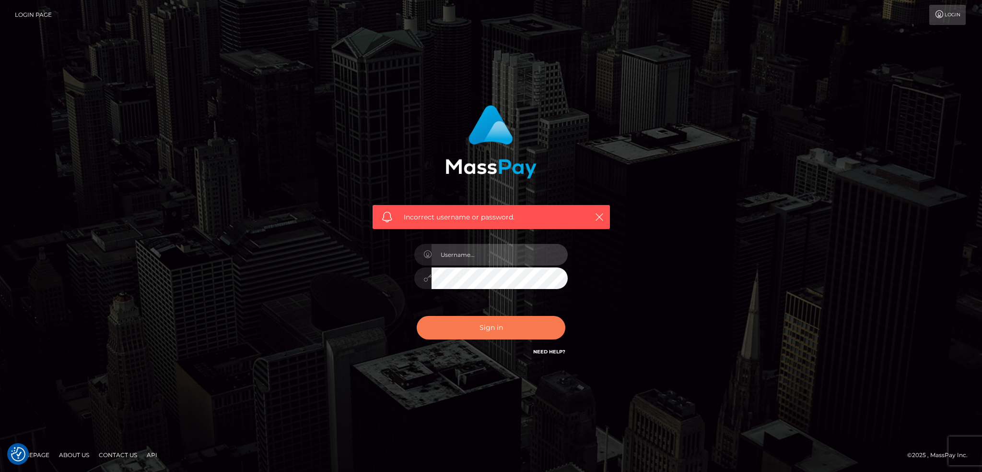
type input "alexstef"
click at [512, 327] on button "Sign in" at bounding box center [491, 328] width 149 height 24
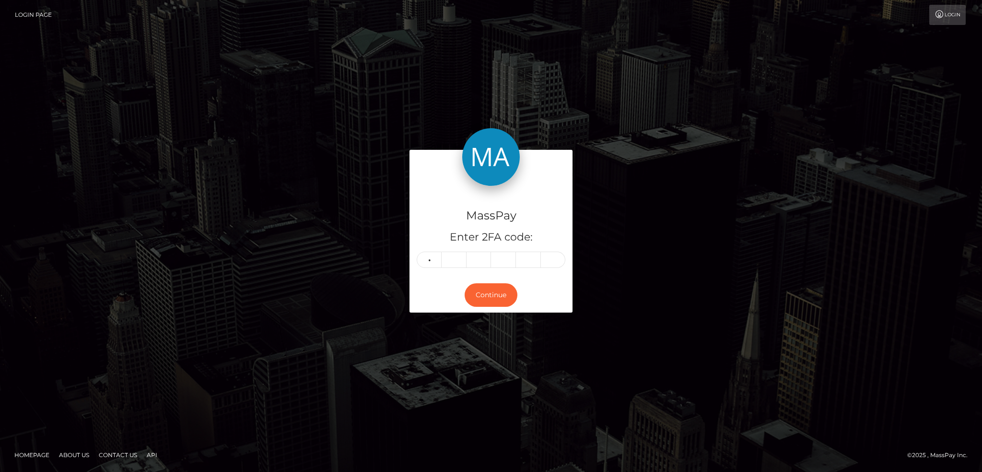
type input "1"
type input "0"
type input "2"
type input "1"
type input "4"
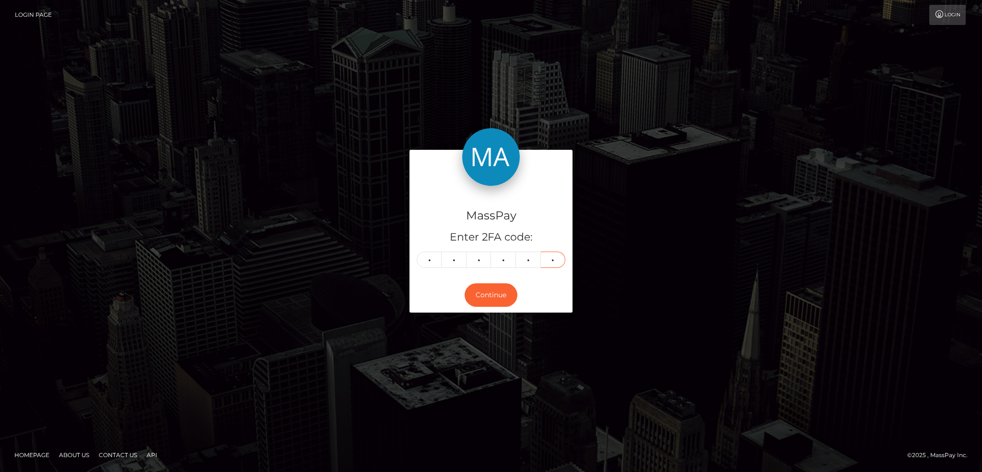
type input "3"
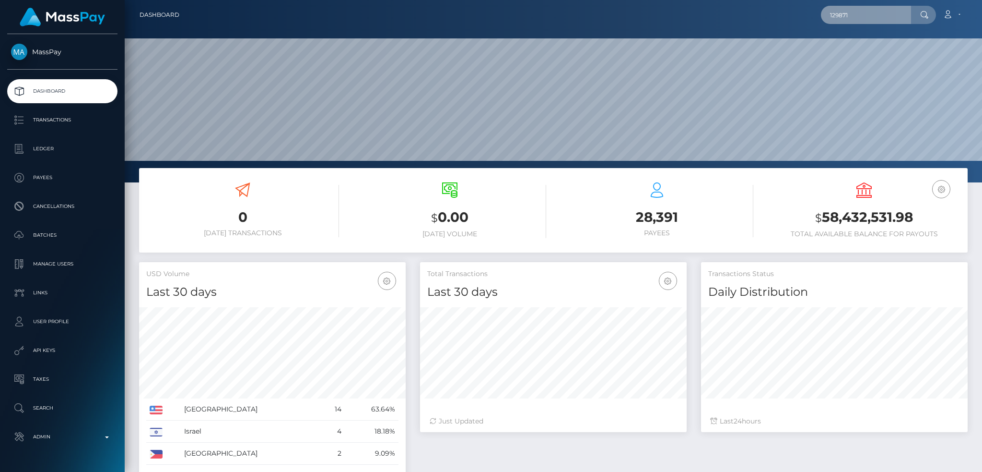
scroll to position [170, 266]
click at [871, 19] on input "129871" at bounding box center [866, 15] width 90 height 18
paste input "[EMAIL_ADDRESS][DOMAIN_NAME]"
type input "[EMAIL_ADDRESS][DOMAIN_NAME]"
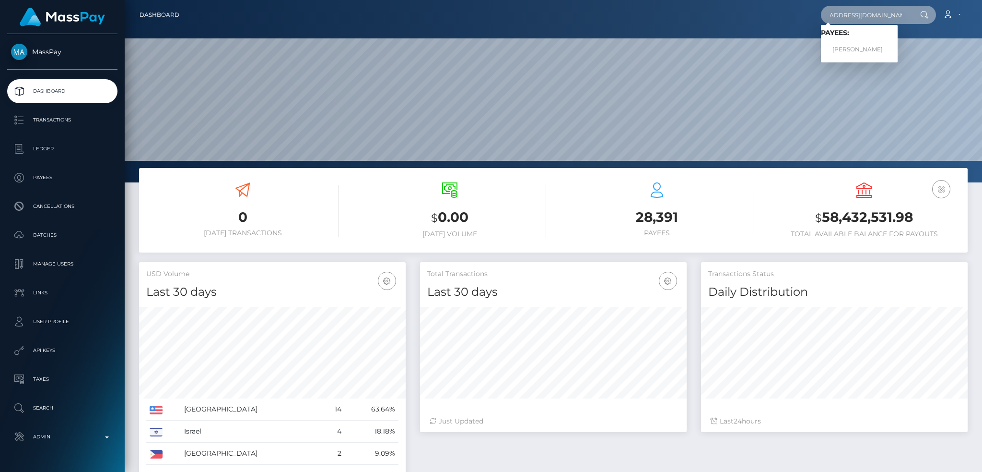
scroll to position [0, 0]
click at [862, 47] on link "[PERSON_NAME]" at bounding box center [859, 50] width 77 height 18
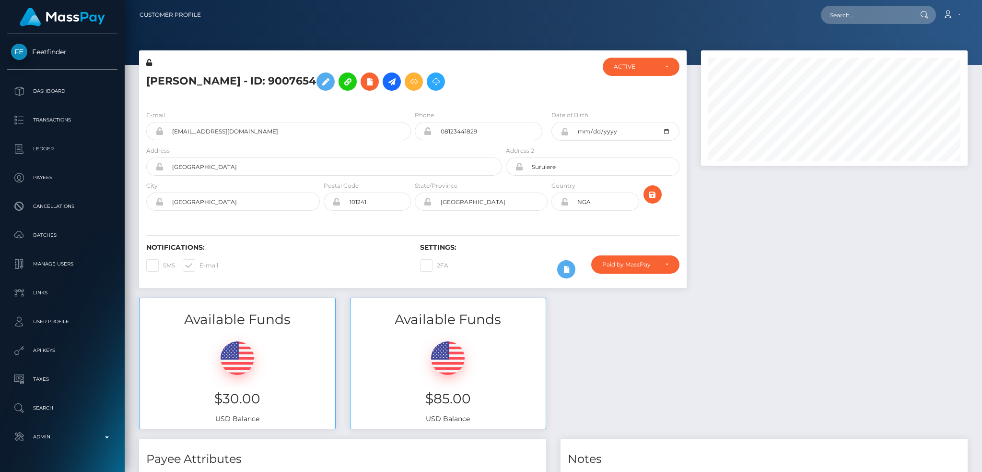
scroll to position [115, 266]
click at [878, 2] on nav "Customer Profile Loading... Loading... Account" at bounding box center [554, 15] width 858 height 30
click at [844, 12] on input "text" at bounding box center [866, 15] width 90 height 18
paste input "Yxt4BnmcQIGoC64ZfyS7LA"
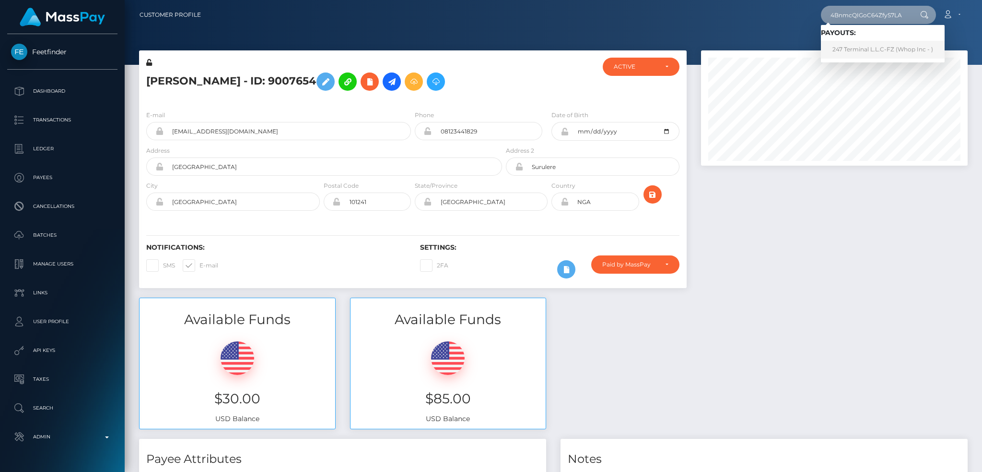
type input "Yxt4BnmcQIGoC64ZfyS7LA"
click at [887, 52] on link "247 Terminal L.L.C-FZ (Whop Inc - )" at bounding box center [883, 50] width 124 height 18
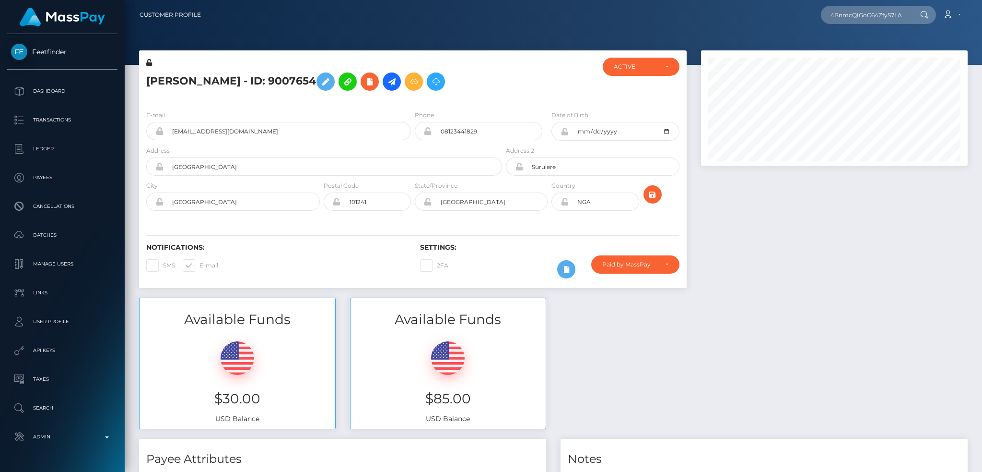
scroll to position [0, 0]
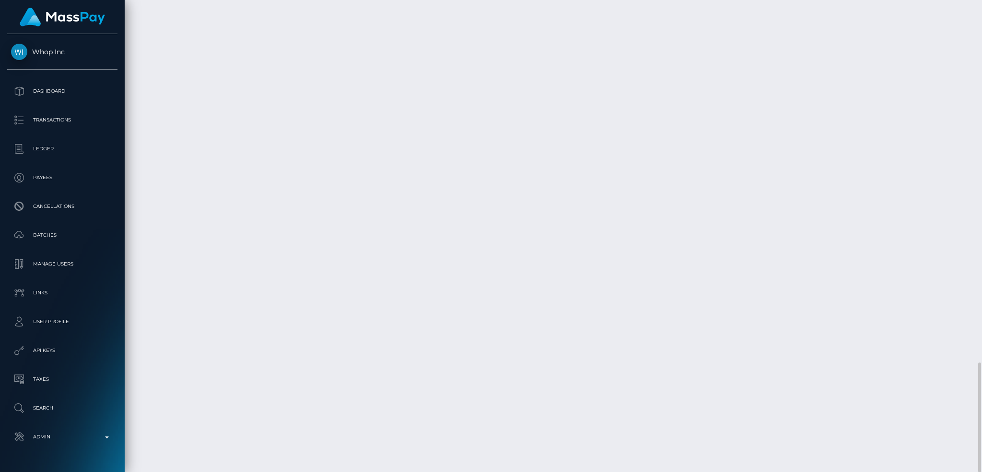
scroll to position [115, 266]
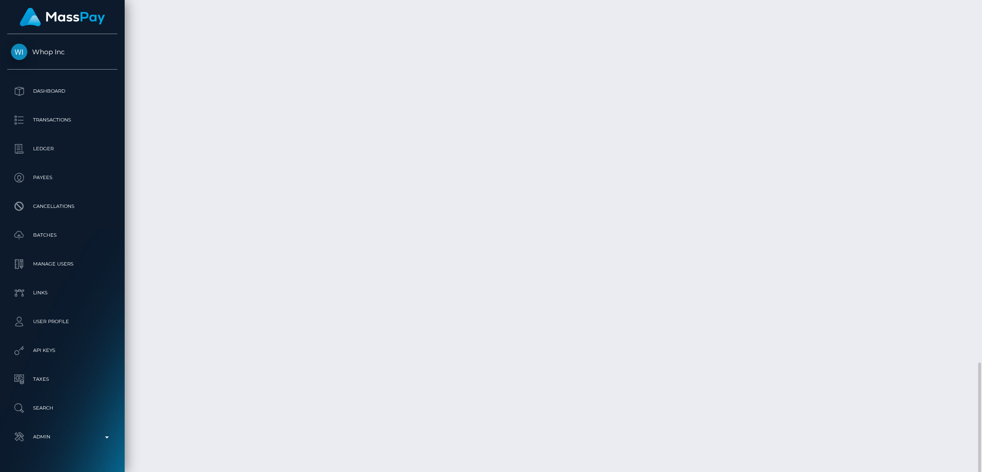
copy td "dm57K2IfQDOrhM9I_bvAJA"
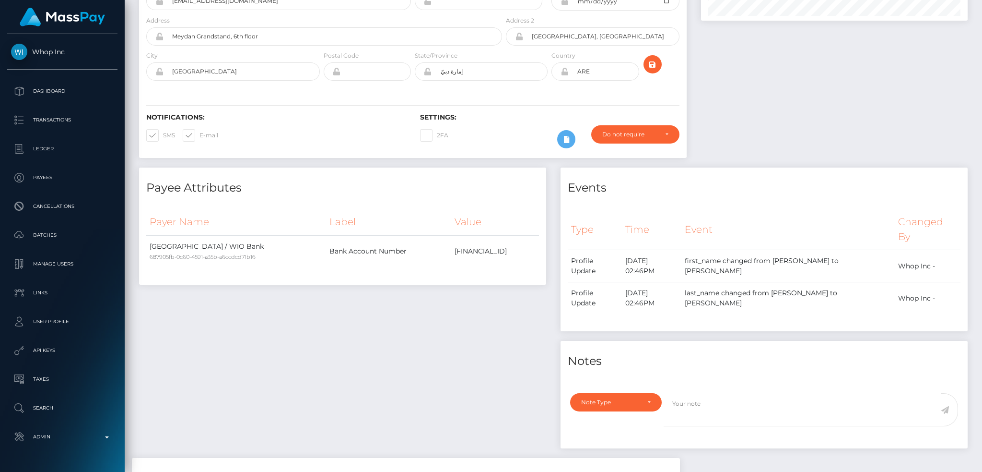
scroll to position [0, 0]
